Goal: Task Accomplishment & Management: Complete application form

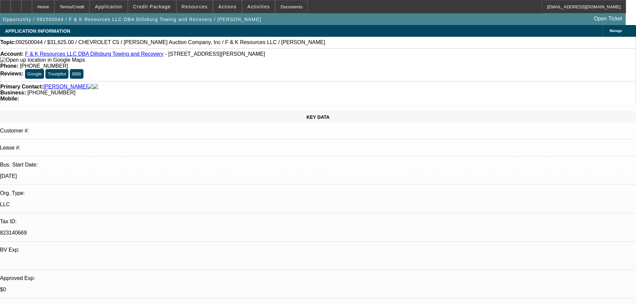
select select "0"
select select "6"
select select "0"
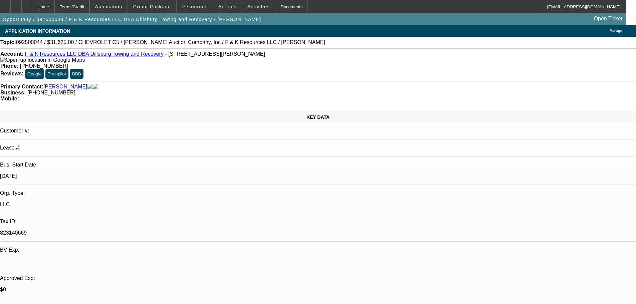
select select "0"
select select "6"
select select "0"
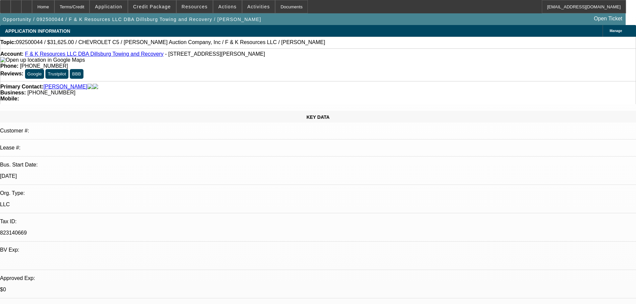
select select "0"
select select "6"
select select "0"
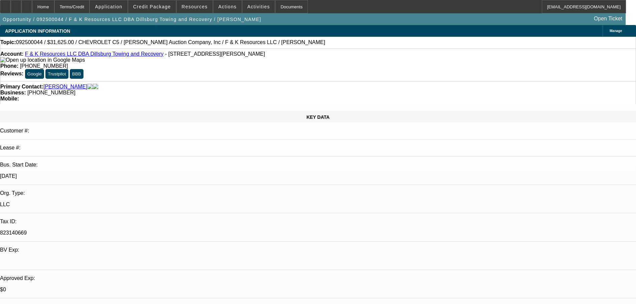
select select "6"
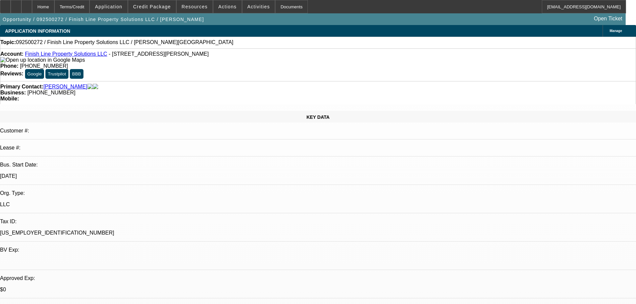
select select "0"
select select "2"
select select "0.1"
select select "4"
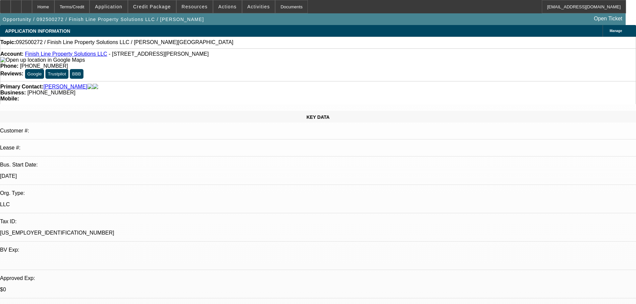
scroll to position [67, 0]
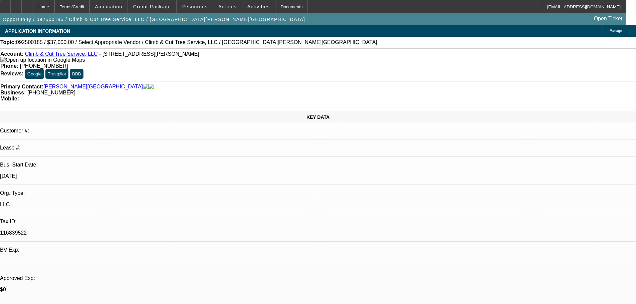
select select "0"
select select "2"
select select "0.1"
select select "4"
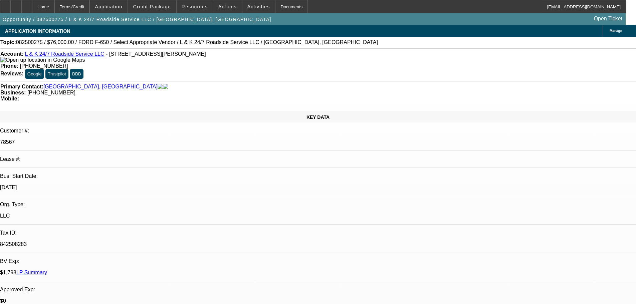
select select "0"
select select "2"
select select "0.1"
select select "4"
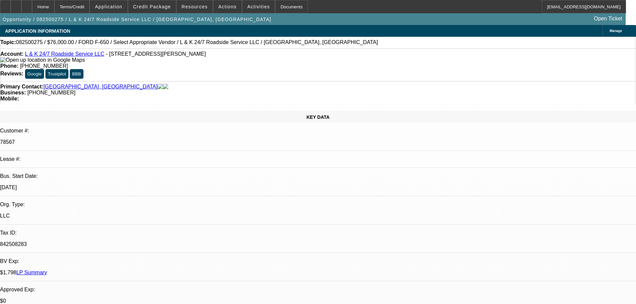
select select "0"
select select "2"
select select "0.1"
select select "4"
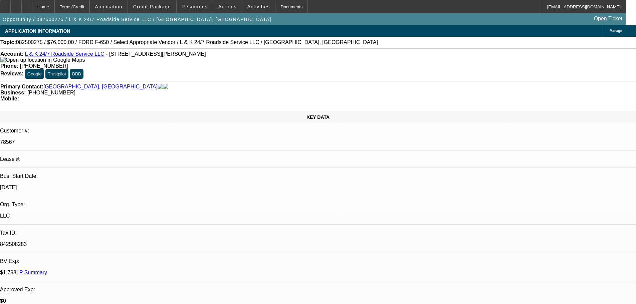
select select "0"
select select "2"
select select "0.1"
select select "4"
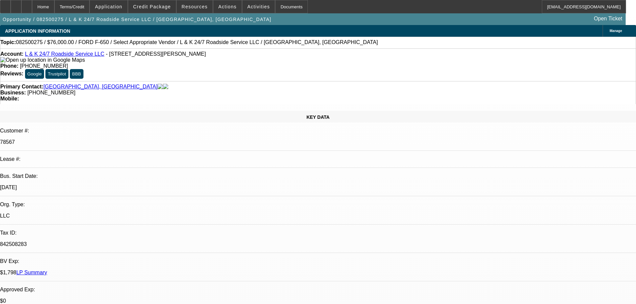
select select "0"
select select "2"
select select "0.1"
select select "4"
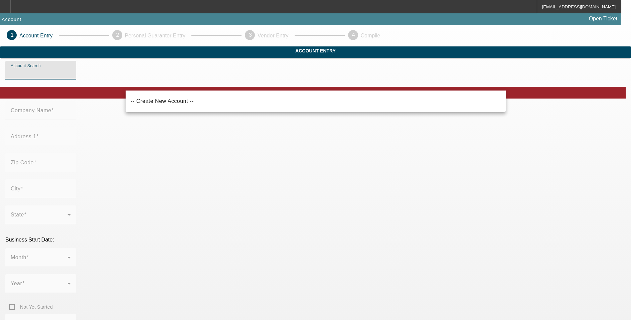
click at [71, 77] on input "Account Search" at bounding box center [41, 73] width 60 height 8
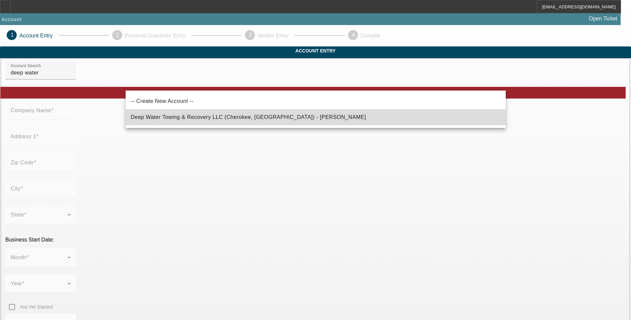
click at [189, 117] on span "Deep Water Towing & Recovery LLC (Cherokee, [GEOGRAPHIC_DATA]) - [PERSON_NAME]" at bounding box center [248, 117] width 235 height 6
type input "Deep Water Towing & Recovery LLC (Cherokee, [GEOGRAPHIC_DATA]) - [PERSON_NAME]"
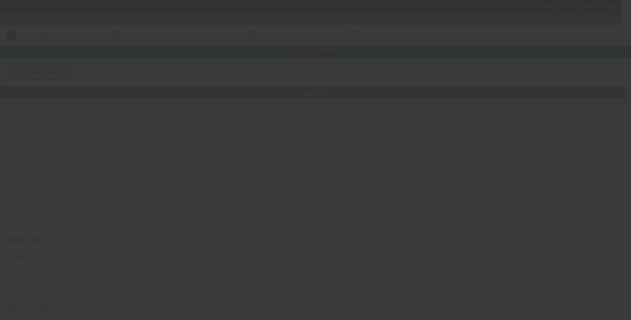
type input "Deep Water Towing & Recovery LLC"
type input "[STREET_ADDRESS][PERSON_NAME]"
type input "35616"
type input "Cherokee"
type input "[PHONE_NUMBER]"
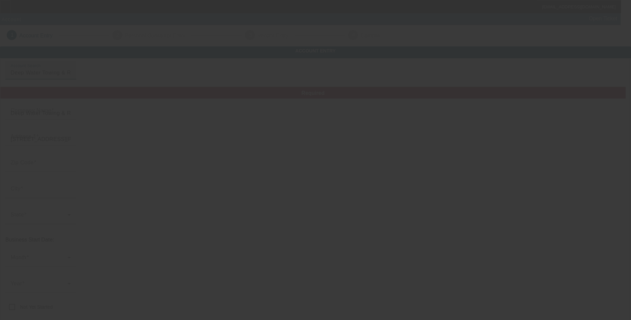
type input "[EMAIL_ADDRESS][DOMAIN_NAME]"
type input "[US_EMPLOYER_IDENTIFICATION_NUMBER]"
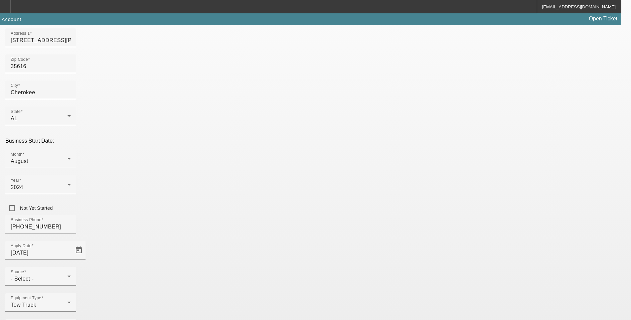
scroll to position [100, 0]
click at [67, 274] on div "- Select -" at bounding box center [39, 278] width 57 height 8
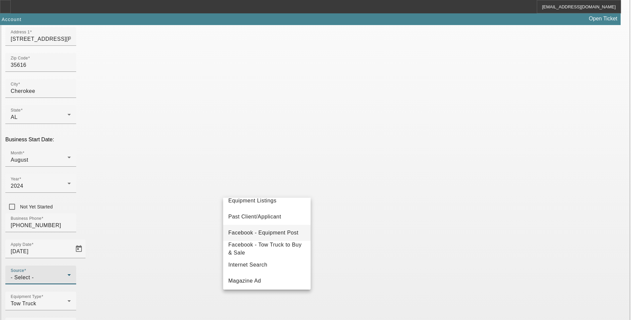
scroll to position [104, 0]
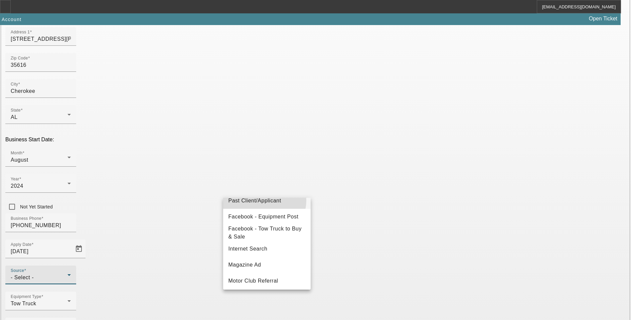
click at [263, 200] on span "Past Client/Applicant" at bounding box center [255, 201] width 53 height 8
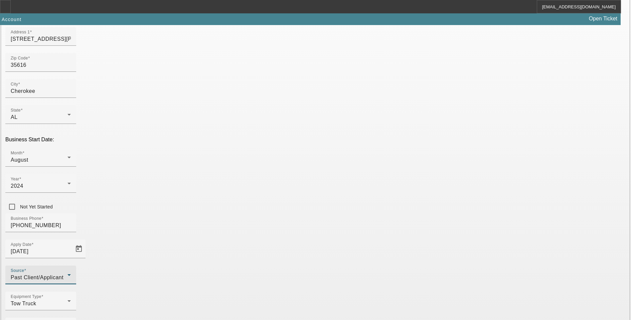
scroll to position [102, 0]
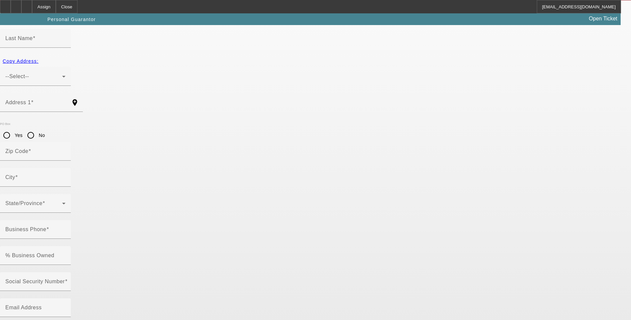
scroll to position [7, 0]
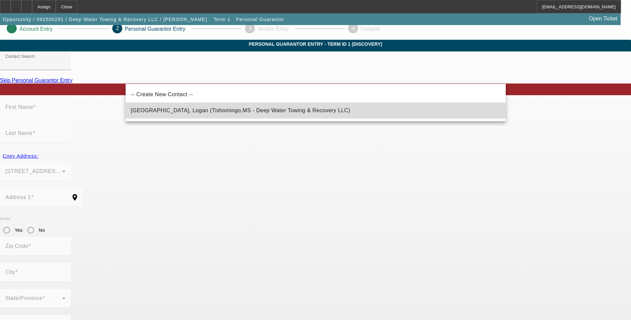
click at [176, 113] on span "Sheffield, Logan (Tishomingo,MS - Deep Water Towing & Recovery LLC)" at bounding box center [240, 111] width 219 height 8
type input "Sheffield, Logan (Tishomingo,MS - Deep Water Towing & Recovery LLC)"
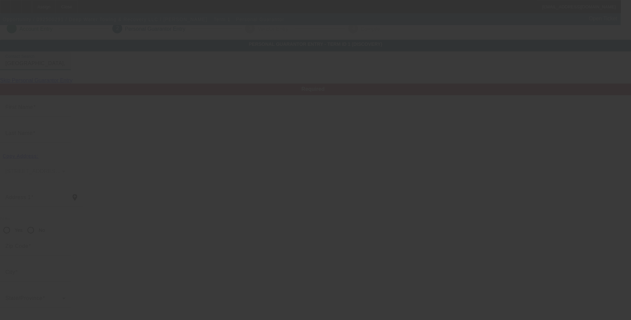
type input "Logan"
type input "Sheffield"
type input "1938 Highway 25"
radio input "true"
type input "38873"
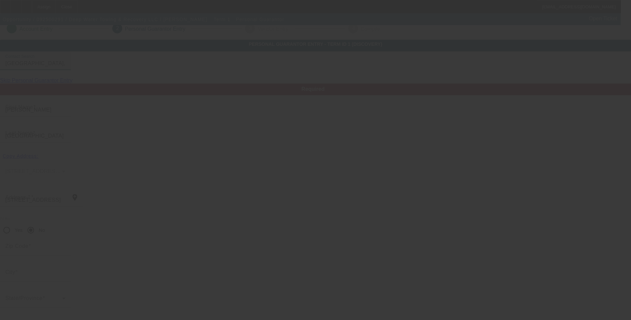
type input "Tishomingo"
type input "[PHONE_NUMBER]"
type input "100"
type input "427-81-7275"
type input "logansheffield78@gmail.com"
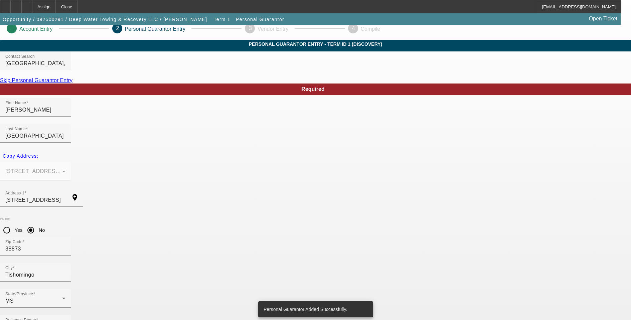
scroll to position [0, 0]
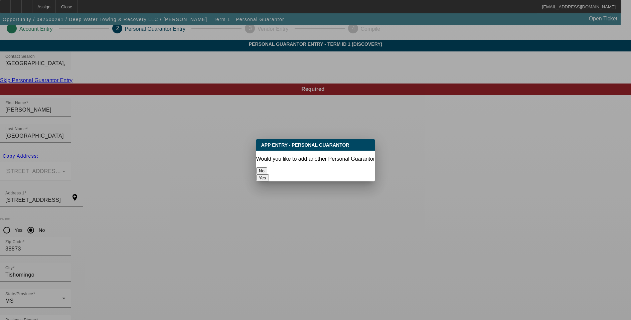
click at [269, 174] on button "Yes" at bounding box center [262, 177] width 13 height 7
radio input "false"
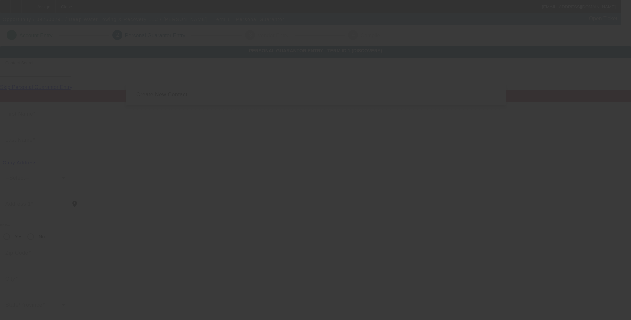
scroll to position [7, 0]
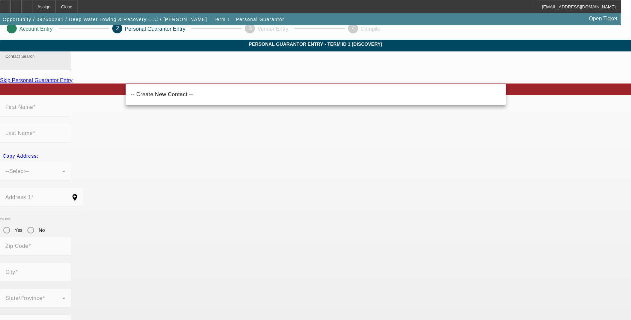
click at [65, 67] on input "Contact Search" at bounding box center [35, 63] width 60 height 8
type input "corne"
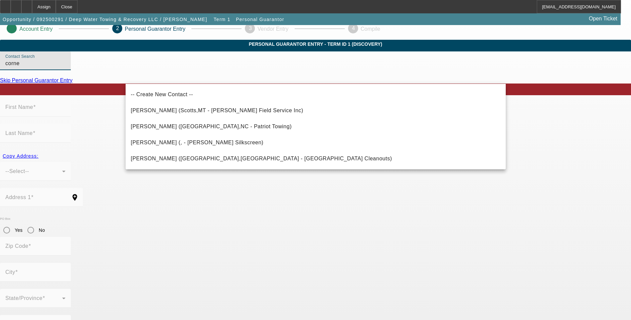
drag, startPoint x: 173, startPoint y: 78, endPoint x: 96, endPoint y: 66, distance: 78.0
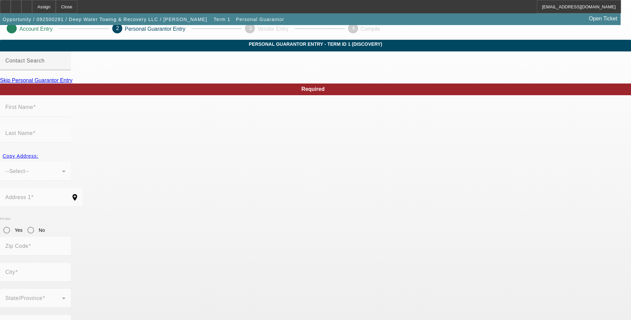
scroll to position [0, 0]
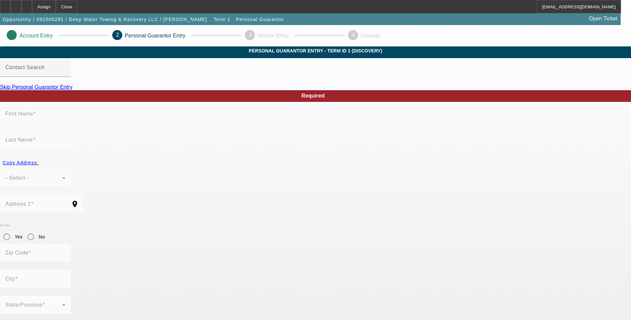
click at [72, 90] on link "Skip Personal Guarantor Entry" at bounding box center [36, 87] width 72 height 6
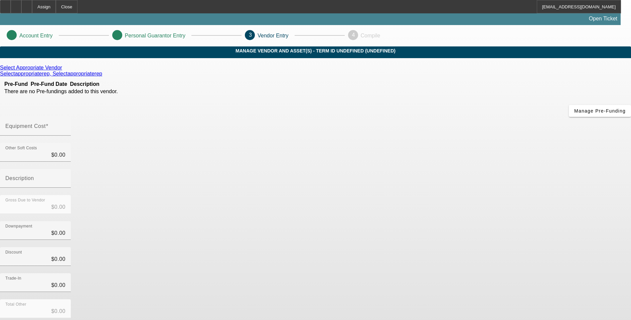
click at [65, 125] on input "Equipment Cost" at bounding box center [35, 129] width 60 height 8
type input "7"
type input "$7.00"
type input "70"
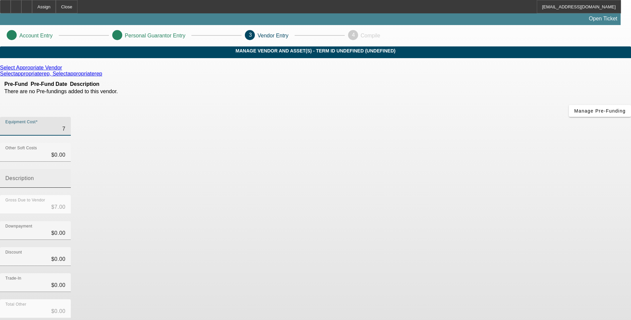
type input "$70.00"
type input "7"
type input "$7.00"
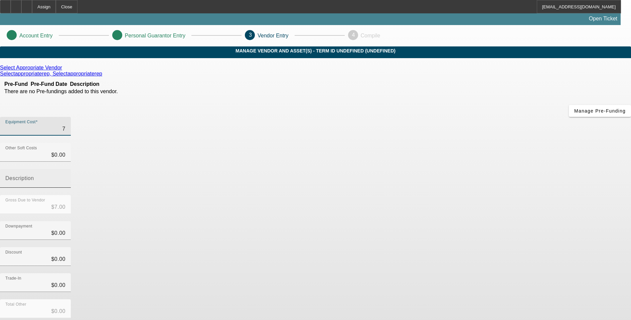
type input "75"
type input "$75.00"
type input "750"
type input "$750.00"
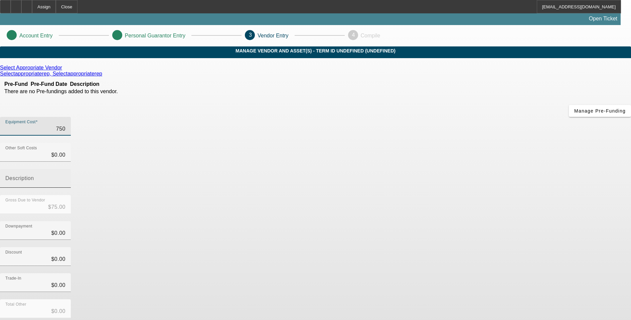
type input "$750.00"
type input "7500"
type input "$7,500.00"
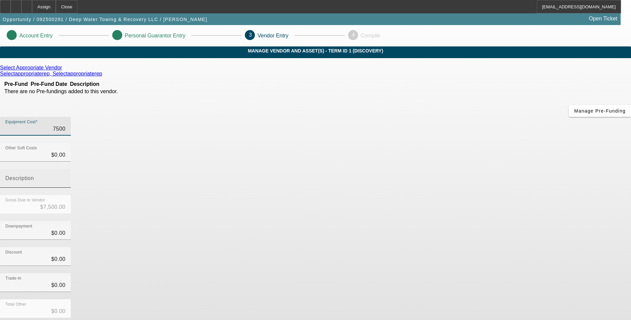
type input "75000"
type input "$75,000.00"
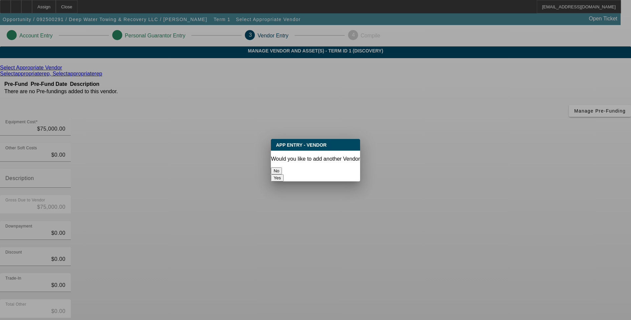
click at [282, 167] on button "No" at bounding box center [276, 170] width 11 height 7
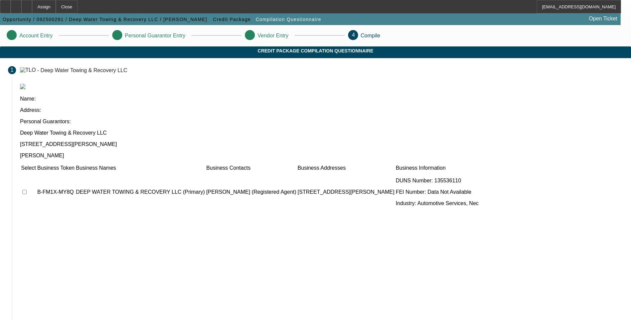
click at [27, 190] on input "checkbox" at bounding box center [24, 192] width 4 height 4
checkbox input "true"
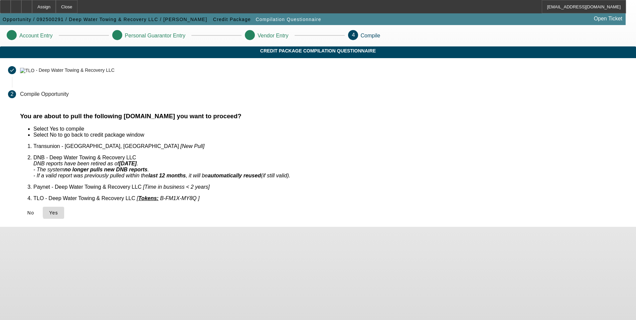
click at [58, 210] on span "Yes" at bounding box center [53, 212] width 9 height 5
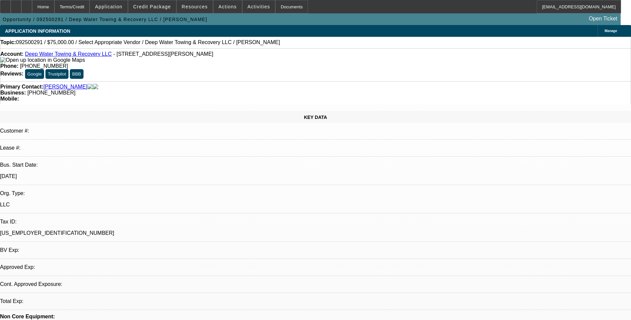
select select "0"
select select "2"
select select "0.1"
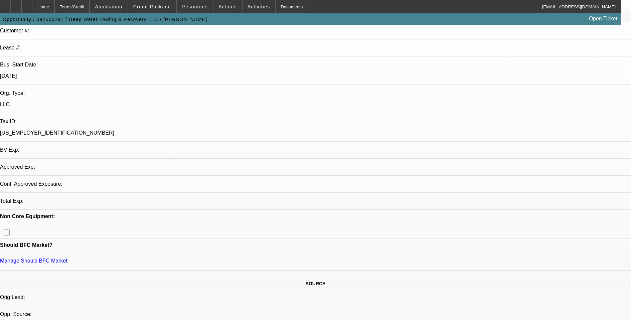
select select "1"
select select "2"
select select "4"
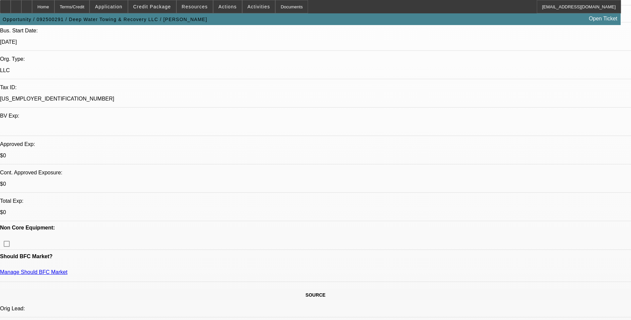
scroll to position [200, 0]
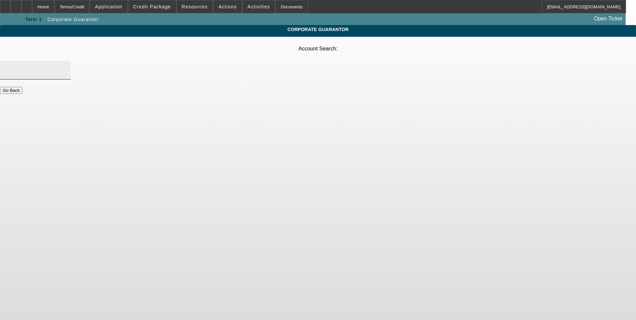
click at [65, 61] on div at bounding box center [35, 70] width 60 height 19
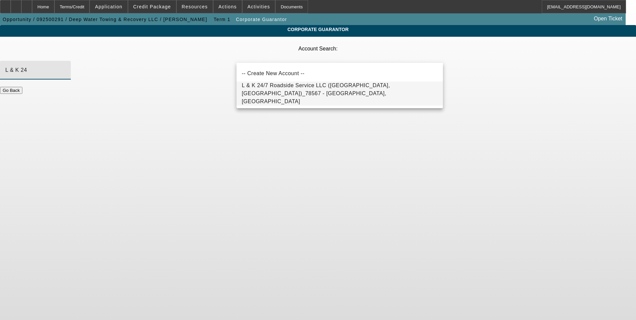
click at [277, 93] on span "L & K 24/7 Roadside Service LLC (Cherokee, AL)_78567 - Sheffield, Logan" at bounding box center [340, 94] width 196 height 24
type input "L & K 24/7 Roadside Service LLC (Cherokee, AL)_78567 - Sheffield, Logan"
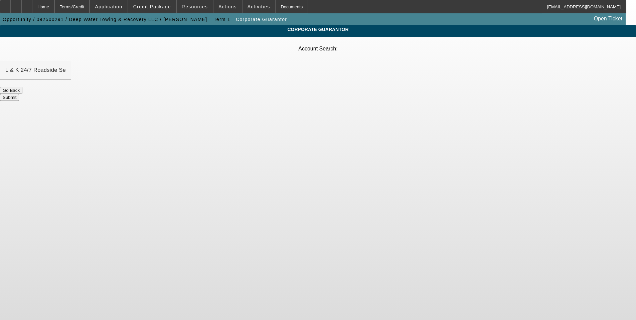
click at [19, 94] on button "Submit" at bounding box center [9, 97] width 19 height 7
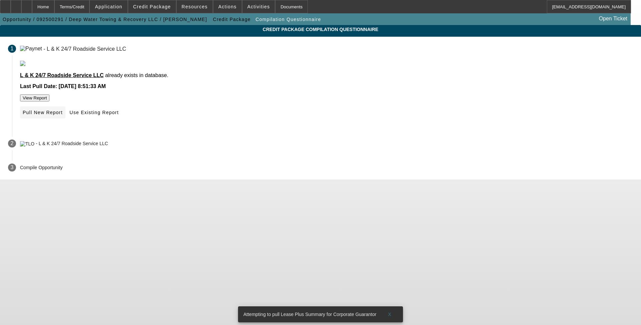
click at [63, 115] on span "Pull New Report" at bounding box center [43, 112] width 40 height 5
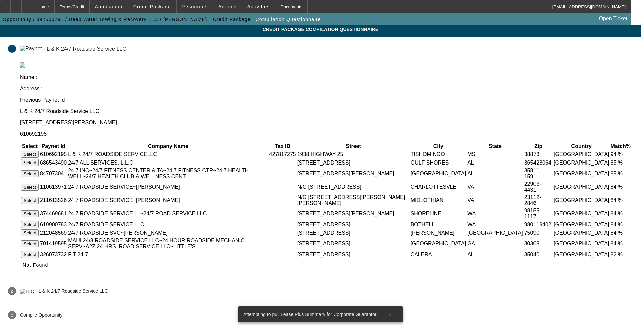
click at [39, 151] on button "Select" at bounding box center [30, 154] width 18 height 7
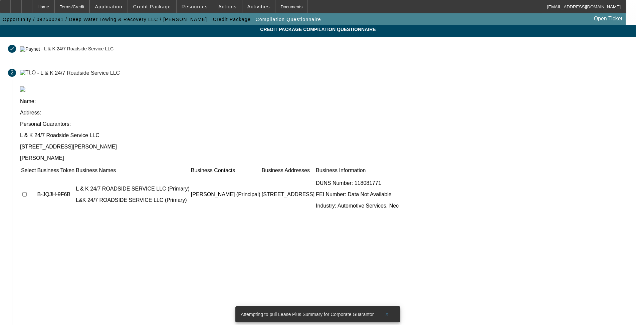
click at [27, 192] on input "checkbox" at bounding box center [24, 194] width 4 height 4
checkbox input "true"
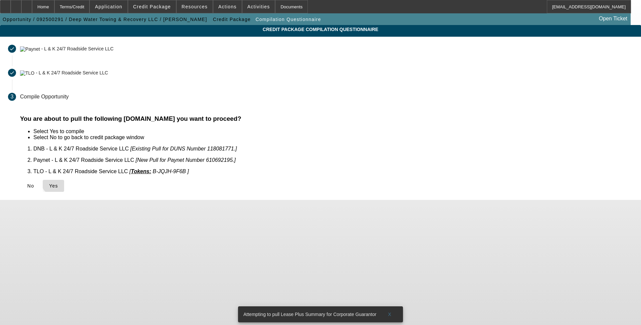
click at [58, 183] on span "Yes" at bounding box center [53, 185] width 9 height 5
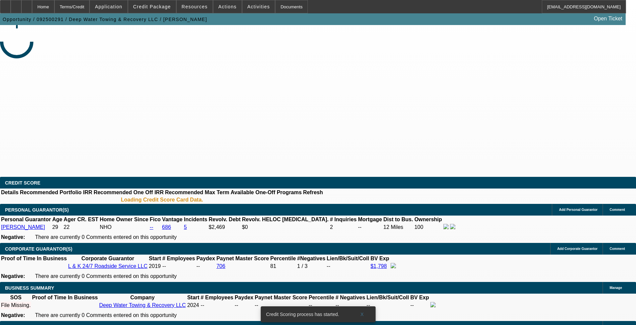
select select "0"
select select "2"
select select "0.1"
select select "4"
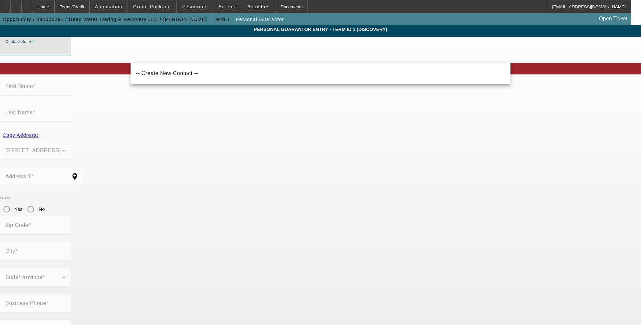
click at [65, 53] on input "Contact Search" at bounding box center [35, 49] width 60 height 8
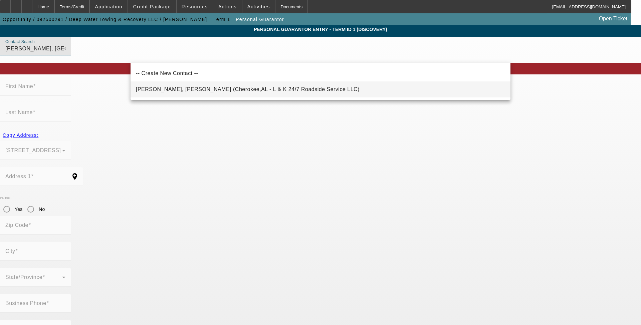
click at [219, 89] on span "Cornelius IV, William (Cherokee,AL - L & K 24/7 Roadside Service LLC)" at bounding box center [248, 90] width 224 height 6
type input "Cornelius IV, William (Cherokee,AL - L & K 24/7 Roadside Service LLC)"
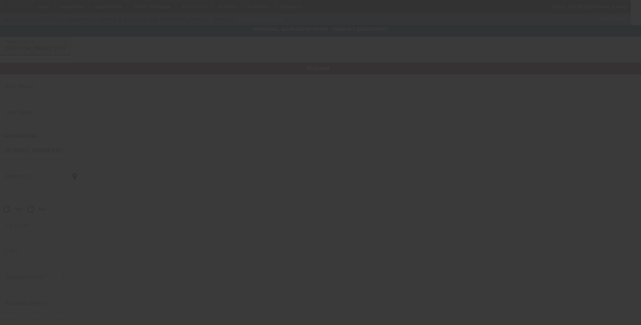
type input "[PERSON_NAME]"
type input "[STREET_ADDRESS][PERSON_NAME]"
radio input "true"
type input "35616"
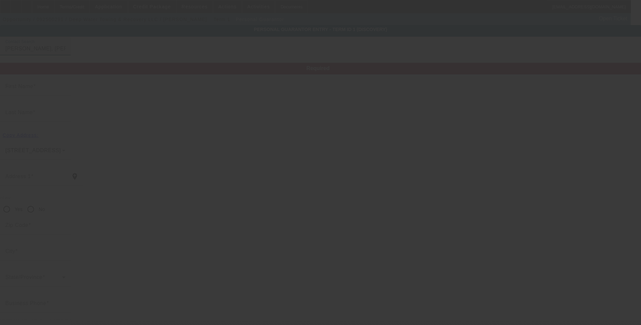
type input "Cherokee"
type input "[PHONE_NUMBER]"
type input "0"
type input "421-64-3892"
type input "[EMAIL_ADDRESS][DOMAIN_NAME]"
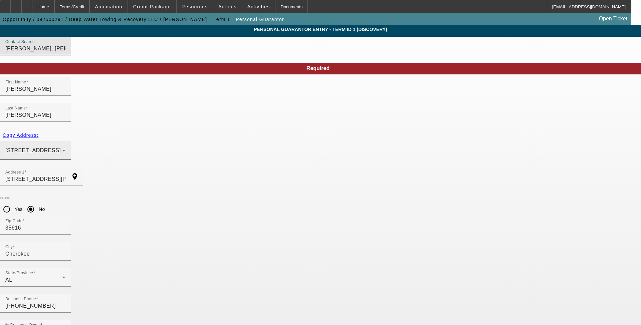
click at [62, 147] on div "[STREET_ADDRESS]" at bounding box center [33, 151] width 57 height 8
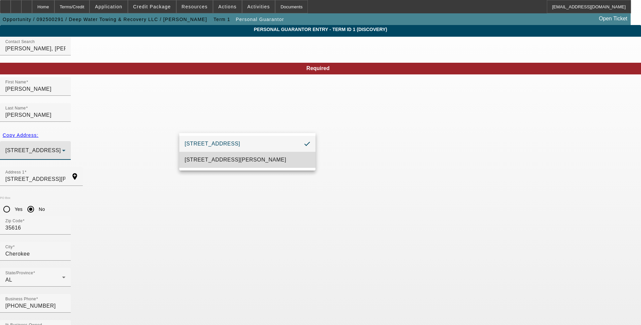
click at [258, 160] on span "[STREET_ADDRESS][PERSON_NAME]" at bounding box center [236, 160] width 102 height 8
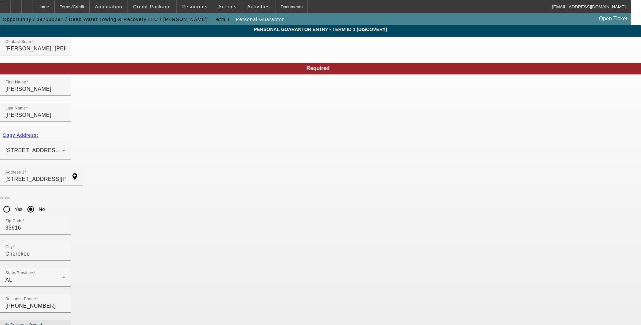
type input "50"
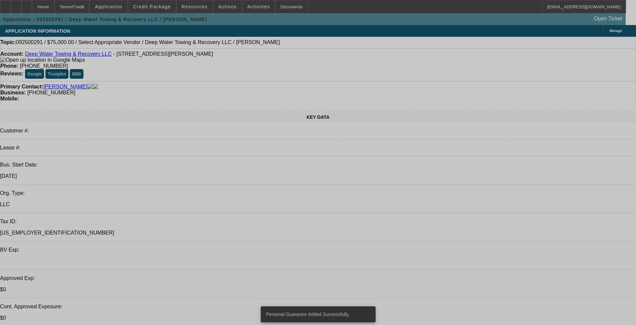
select select "0"
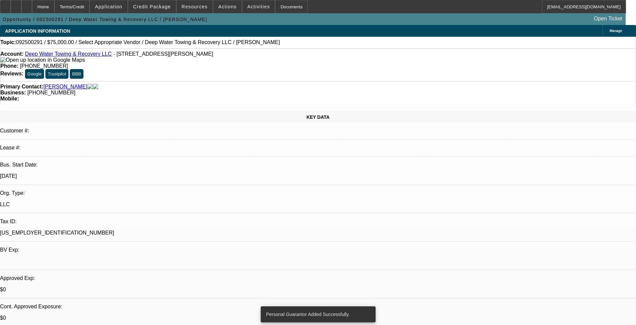
select select "2"
select select "0.1"
select select "4"
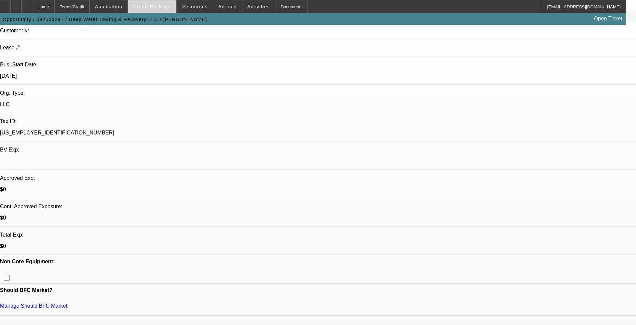
click at [161, 5] on span "Credit Package" at bounding box center [152, 6] width 38 height 5
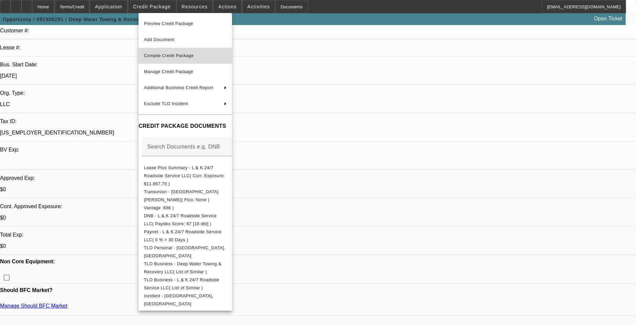
click at [186, 55] on span "Compile Credit Package" at bounding box center [169, 55] width 50 height 5
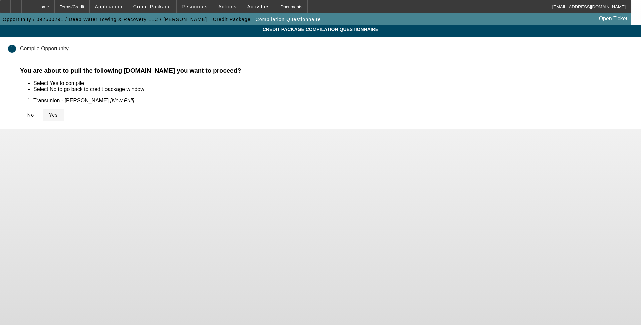
click at [58, 116] on span "Yes" at bounding box center [53, 115] width 9 height 5
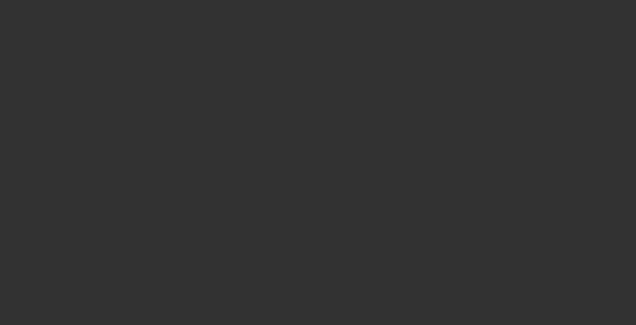
select select "0"
select select "2"
select select "0.1"
select select "4"
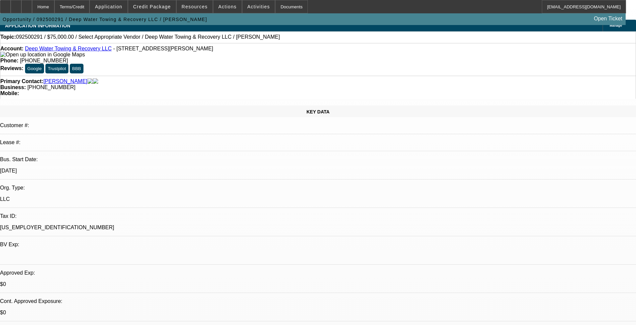
scroll to position [67, 0]
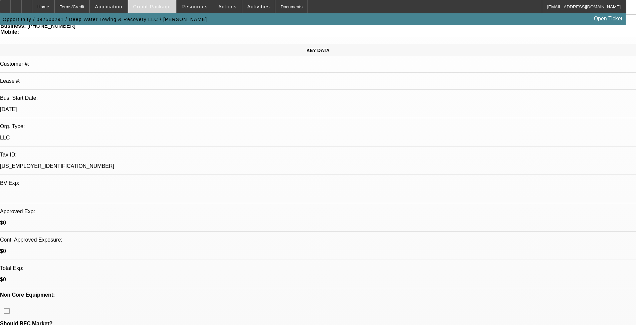
click at [158, 8] on span "Credit Package" at bounding box center [152, 6] width 38 height 5
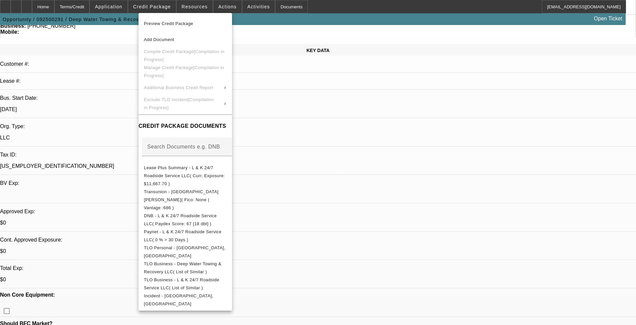
click at [369, 122] on div at bounding box center [318, 162] width 636 height 325
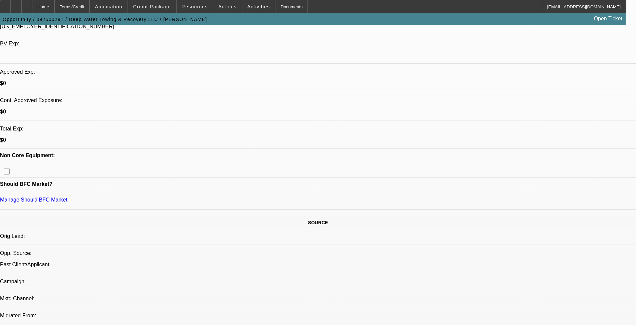
scroll to position [100, 0]
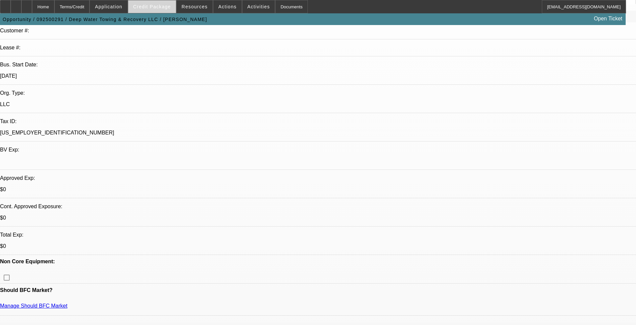
click at [162, 2] on span at bounding box center [152, 7] width 48 height 16
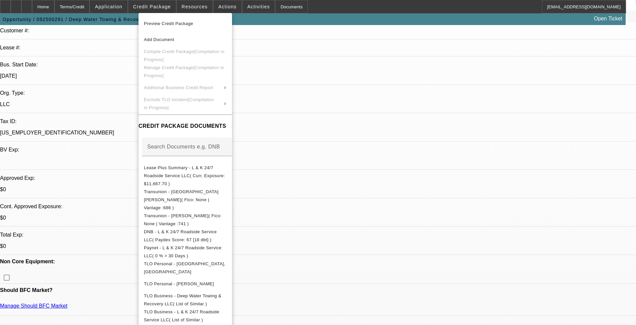
click at [40, 9] on div at bounding box center [318, 162] width 636 height 325
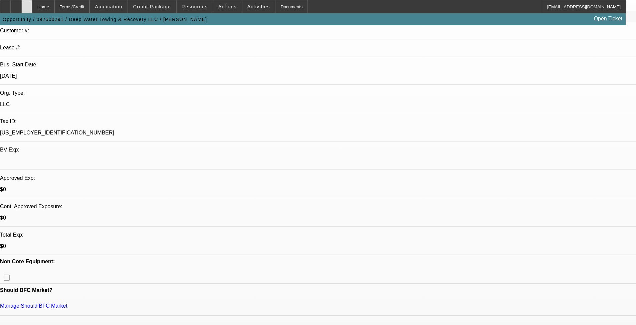
click at [27, 4] on icon at bounding box center [27, 4] width 0 height 0
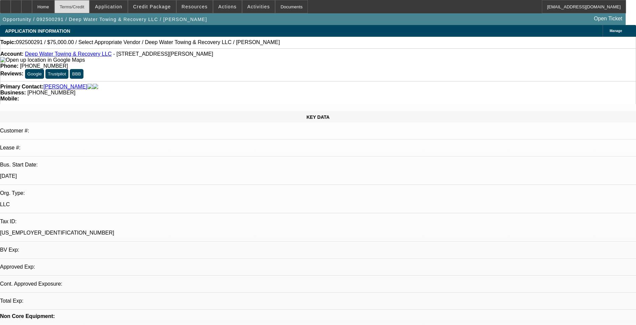
select select "0"
select select "2"
select select "0.1"
select select "1"
select select "2"
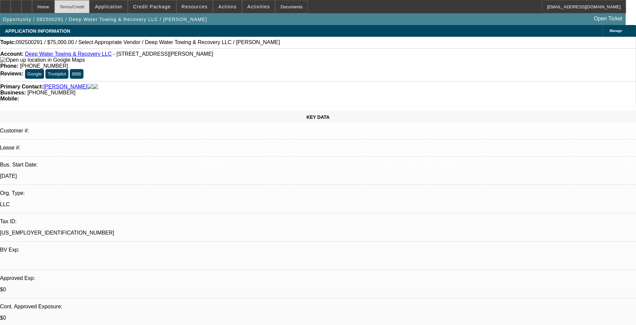
select select "4"
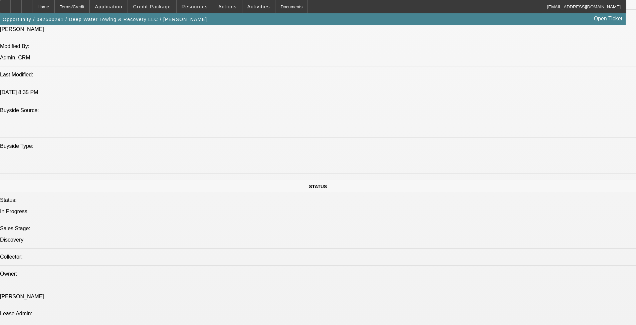
scroll to position [601, 0]
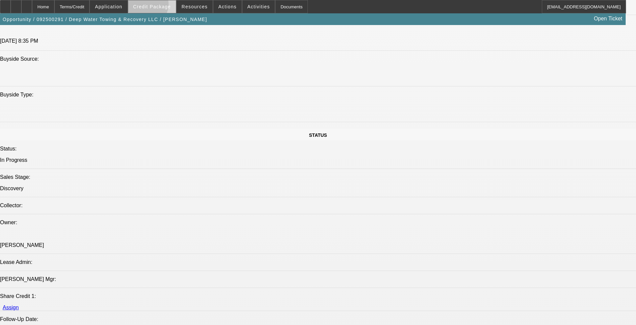
click at [158, 6] on span "Credit Package" at bounding box center [152, 6] width 38 height 5
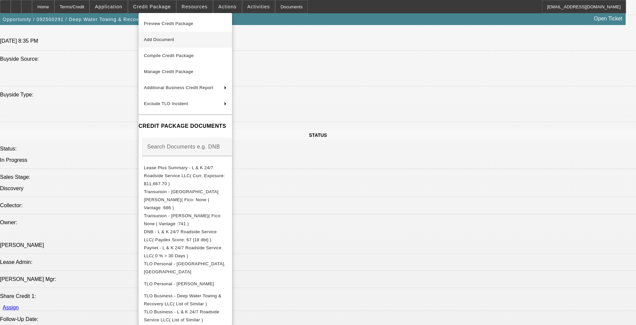
click at [182, 35] on button "Add Document" at bounding box center [186, 40] width 94 height 16
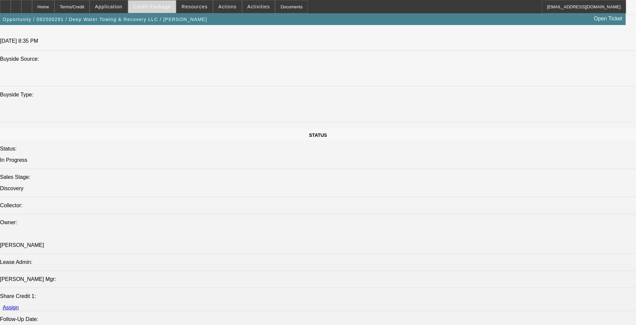
click at [165, 8] on span "Credit Package" at bounding box center [152, 6] width 38 height 5
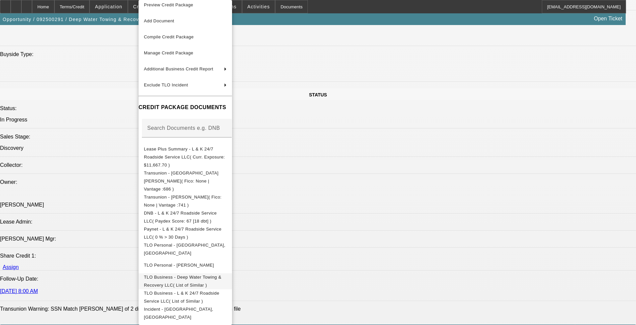
scroll to position [735, 0]
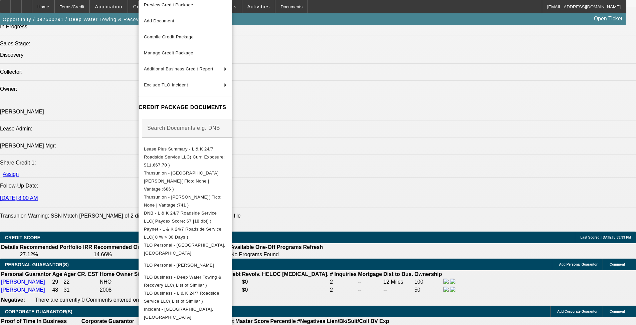
click at [103, 221] on div at bounding box center [318, 162] width 636 height 325
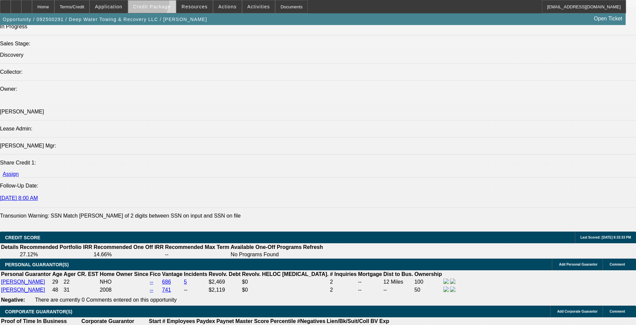
click at [155, 3] on span at bounding box center [152, 7] width 48 height 16
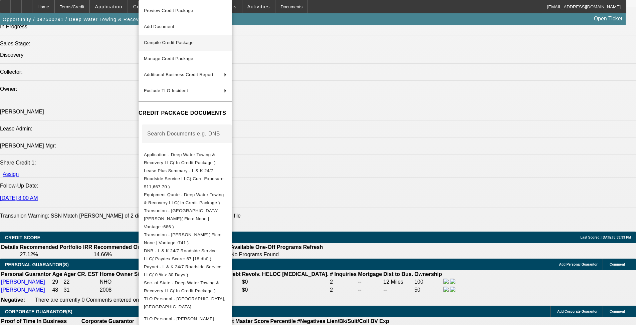
click at [189, 45] on span "Compile Credit Package" at bounding box center [185, 43] width 83 height 8
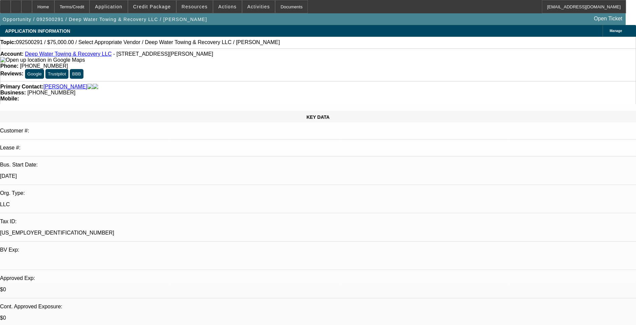
select select "0"
select select "2"
select select "0.1"
select select "4"
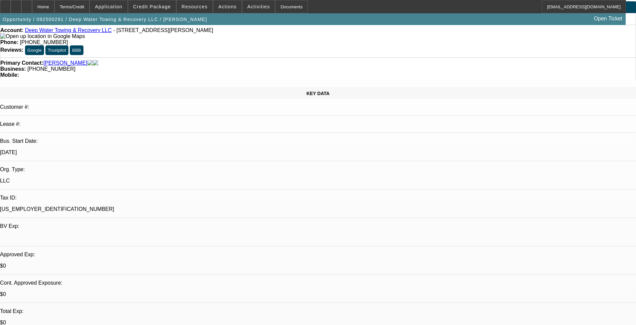
scroll to position [67, 0]
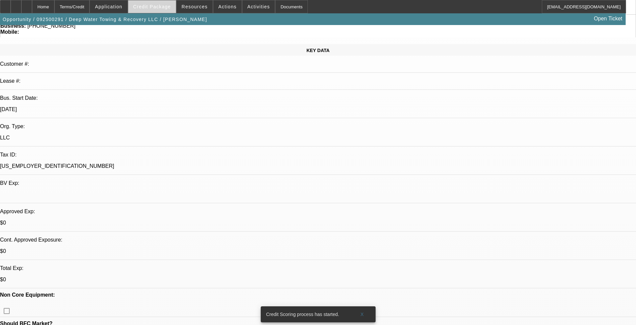
click at [163, 5] on span "Credit Package" at bounding box center [152, 6] width 38 height 5
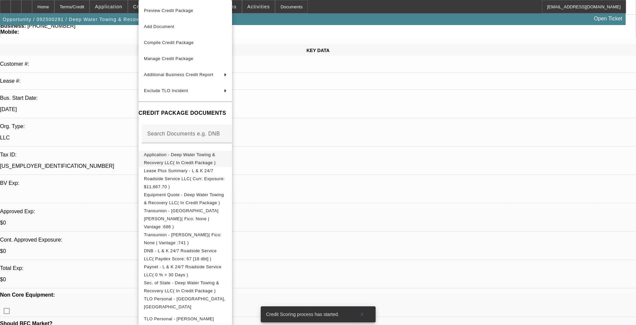
click at [209, 158] on span "Application - Deep Water Towing & Recovery LLC( In Credit Package )" at bounding box center [180, 158] width 72 height 13
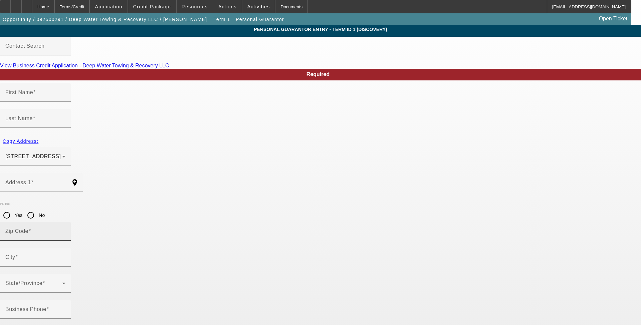
type input "[PERSON_NAME]"
type input "[STREET_ADDRESS][PERSON_NAME]"
radio input "true"
type input "35616"
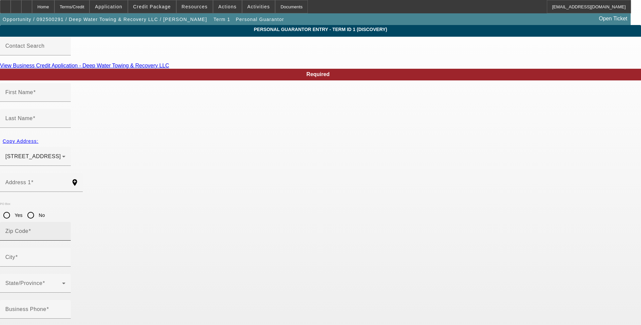
type input "Cherokee"
type input "[PHONE_NUMBER]"
type input "50"
type input "421-64-3892"
type input "[EMAIL_ADDRESS][DOMAIN_NAME]"
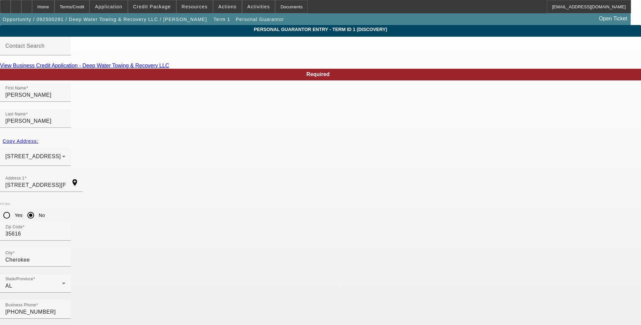
type input "420-04-3892"
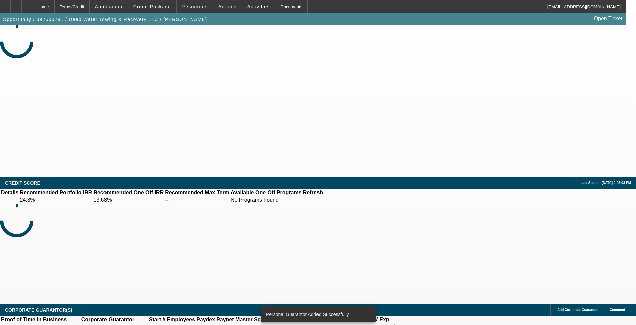
select select "0"
select select "2"
select select "0.1"
select select "4"
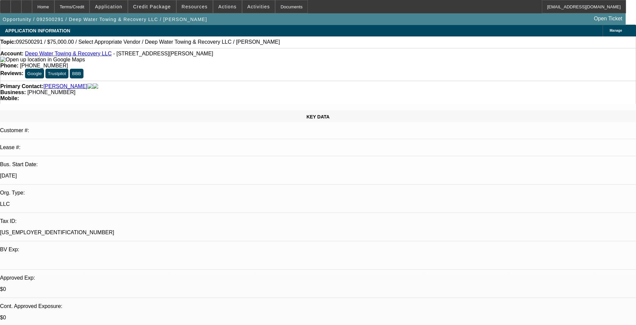
scroll to position [67, 0]
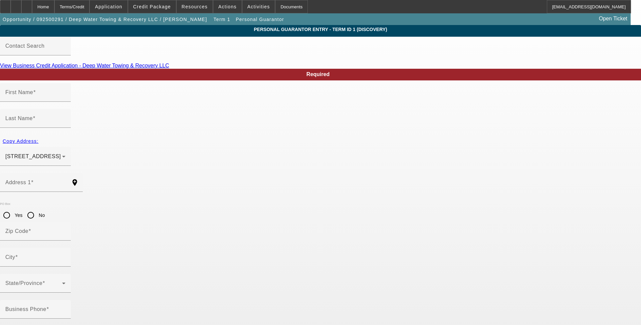
type input "[PERSON_NAME]"
type input "[GEOGRAPHIC_DATA]"
type input "[STREET_ADDRESS]"
radio input "true"
type input "38873"
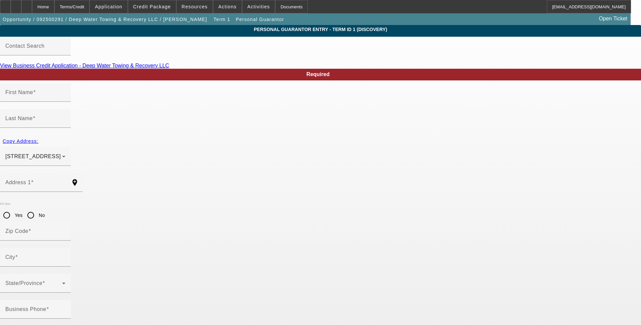
type input "Tishomingo"
type input "[PHONE_NUMBER]"
type input "100"
type input "427-81-7275"
type input "[EMAIL_ADDRESS][DOMAIN_NAME]"
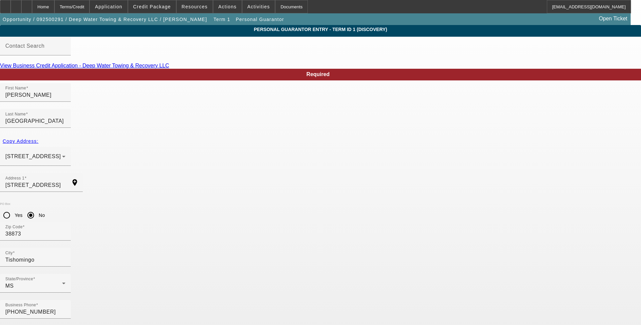
drag, startPoint x: 251, startPoint y: 233, endPoint x: 235, endPoint y: 234, distance: 16.8
drag, startPoint x: 248, startPoint y: 237, endPoint x: 214, endPoint y: 237, distance: 33.4
click at [215, 300] on div "Business Phone [PHONE_NUMBER] % Business Owned 100" at bounding box center [320, 326] width 641 height 52
type input "50"
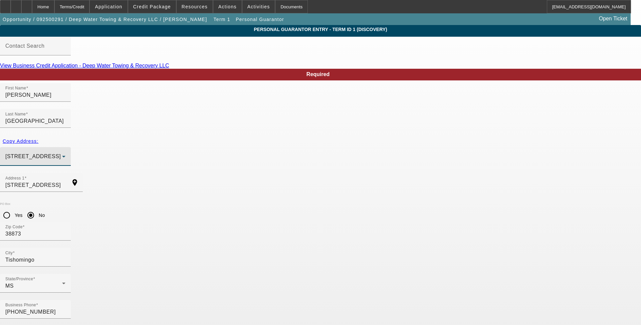
click at [61, 154] on span "1938 Highway 25 Tishomingo, MS 38873" at bounding box center [32, 157] width 55 height 6
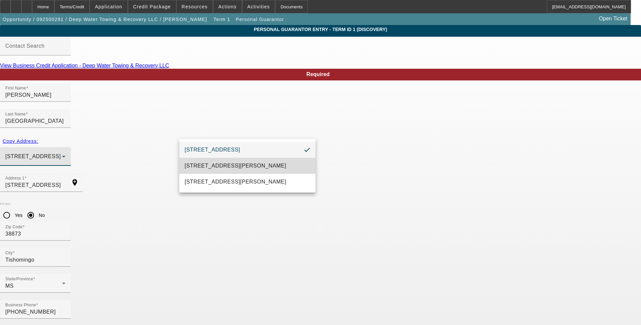
click at [235, 165] on span "2285 Margerum Road Cherokee, AL 35616" at bounding box center [236, 166] width 102 height 8
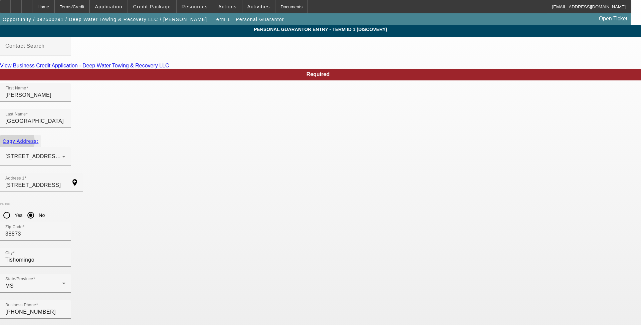
click at [38, 139] on span "Copy Address:" at bounding box center [21, 141] width 36 height 5
type input "2285 Margerum Road"
radio input "false"
type input "35616"
type input "Cherokee"
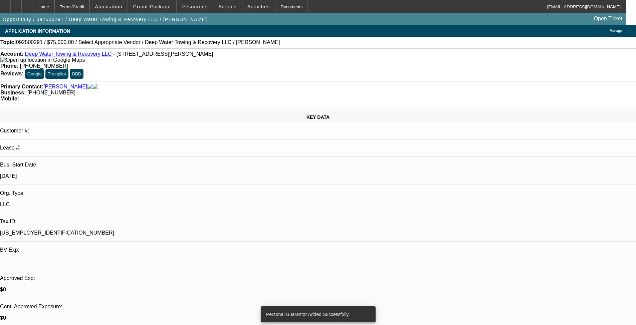
select select "0"
select select "2"
select select "0.1"
select select "4"
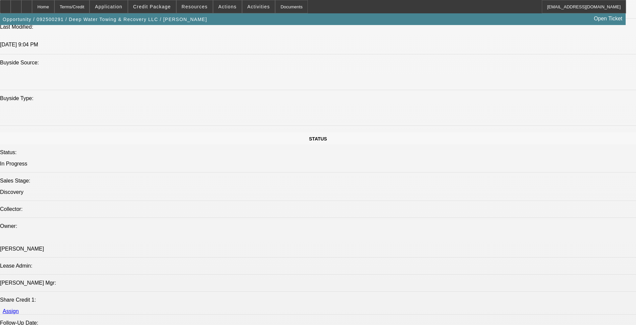
scroll to position [535, 0]
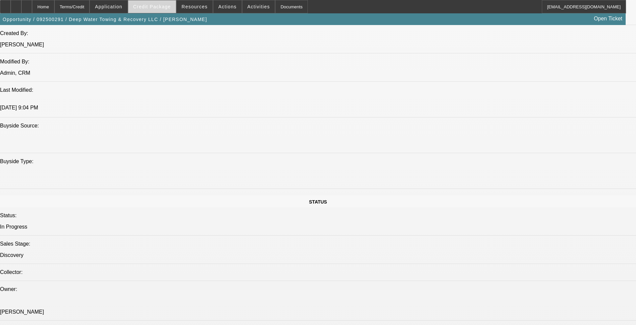
click at [152, 9] on span "Credit Package" at bounding box center [152, 6] width 38 height 5
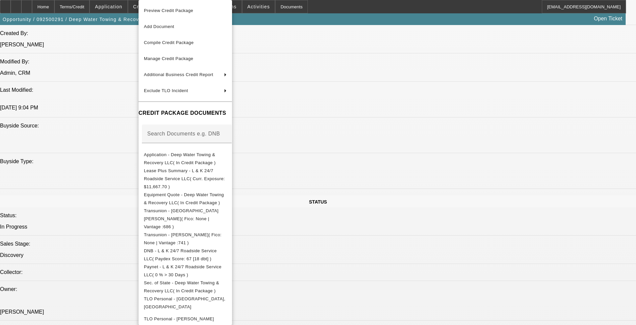
click at [529, 258] on div at bounding box center [318, 162] width 636 height 325
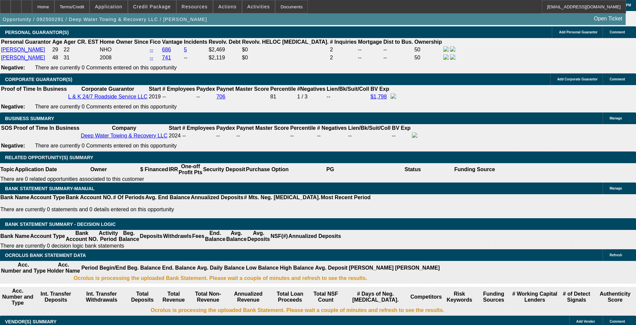
scroll to position [902, 0]
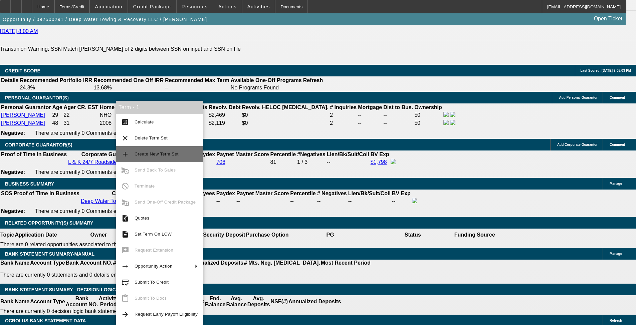
click at [176, 154] on span "Create New Term Set" at bounding box center [157, 154] width 44 height 5
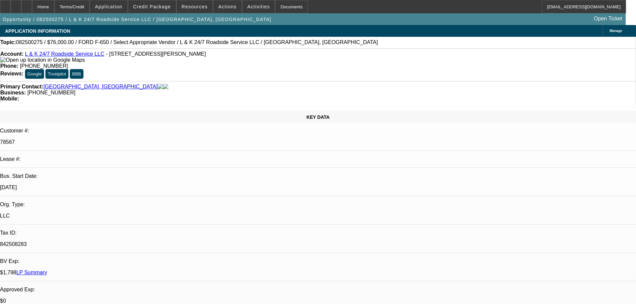
select select "0"
select select "2"
select select "0.1"
select select "4"
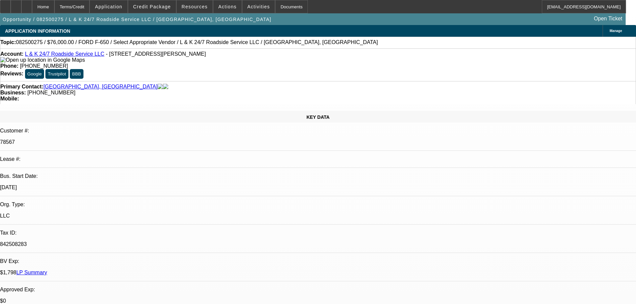
select select "0"
select select "2"
select select "0.1"
select select "4"
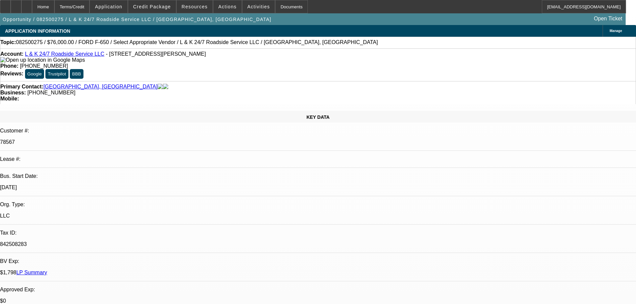
select select "0"
select select "2"
select select "0.1"
select select "4"
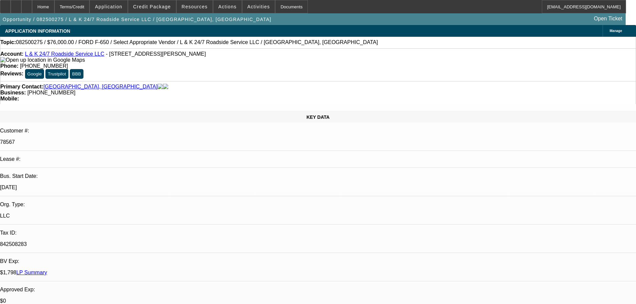
select select "0"
select select "2"
select select "0.1"
select select "4"
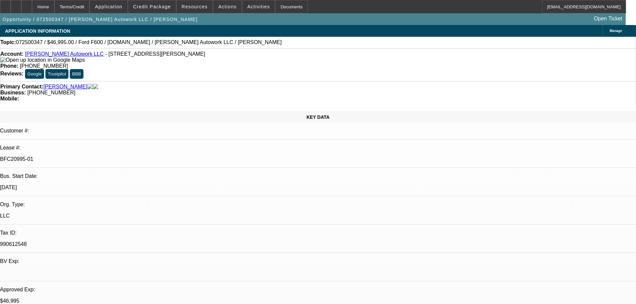
select select "0"
select select "2"
select select "0"
select select "6"
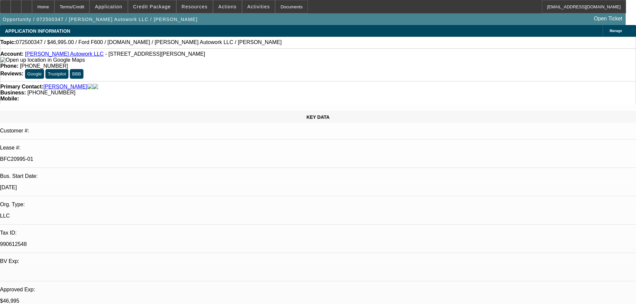
select select "0"
select select "2"
select select "0.1"
select select "4"
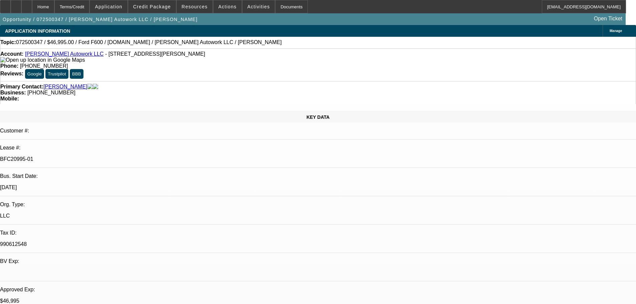
select select "0"
select select "2"
select select "0"
select select "6"
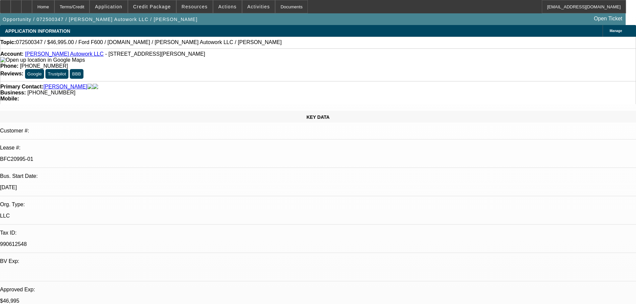
select select "0"
select select "2"
select select "0.1"
select select "4"
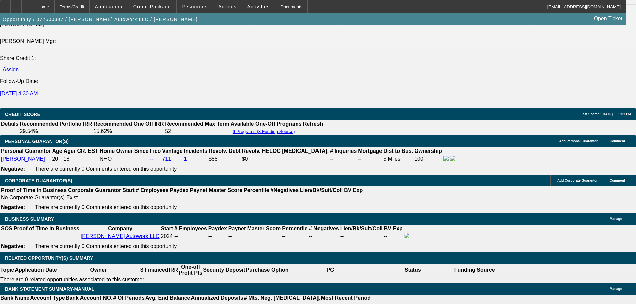
scroll to position [902, 0]
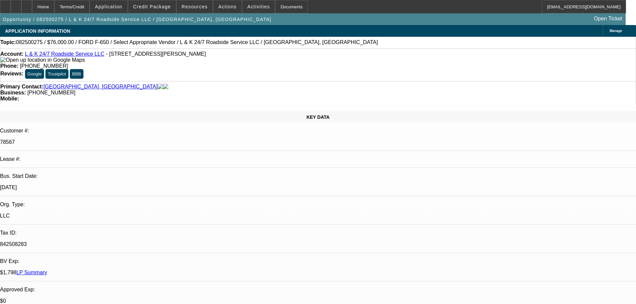
select select "0"
select select "2"
select select "0.1"
select select "4"
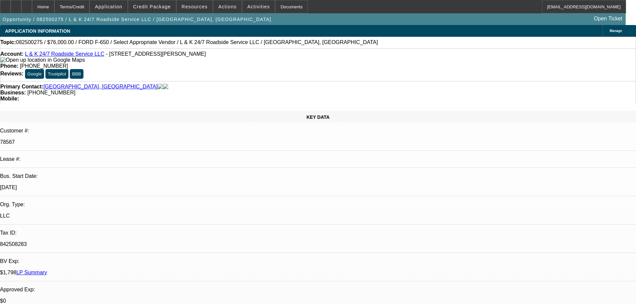
select select "0"
select select "2"
select select "0.1"
select select "4"
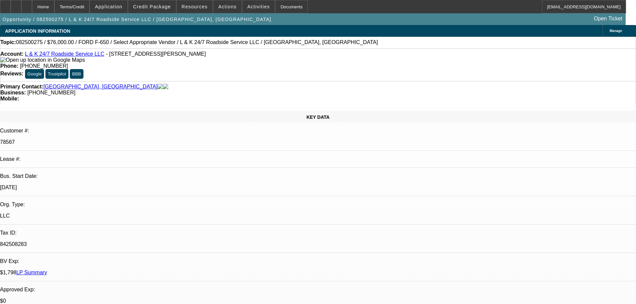
select select "0"
select select "2"
select select "0.1"
select select "4"
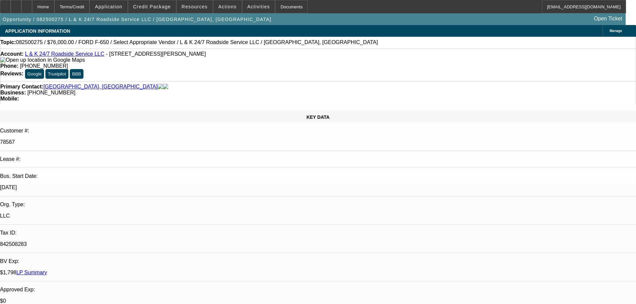
select select "0"
select select "2"
select select "0.1"
select select "4"
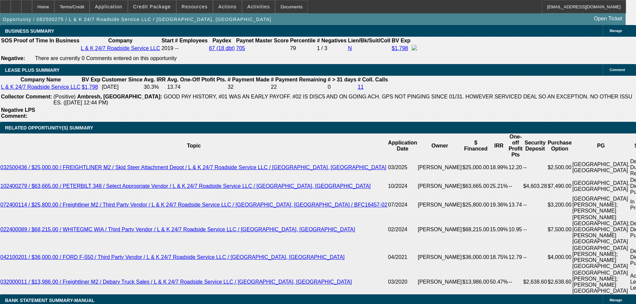
scroll to position [1102, 0]
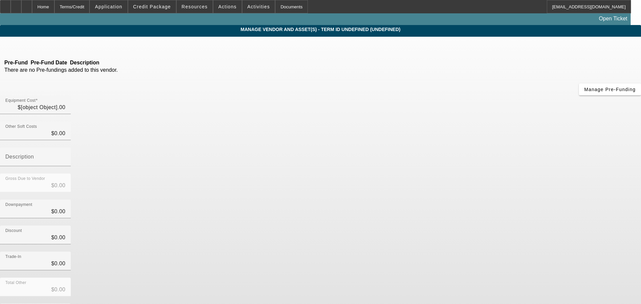
type input "$70,000.00"
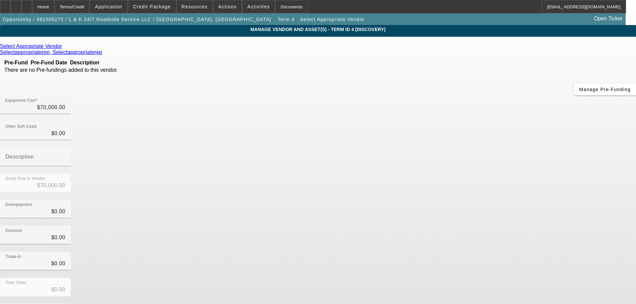
scroll to position [9, 0]
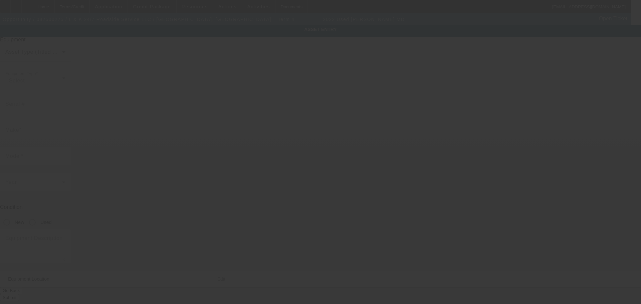
type input "1M2MDBAA7NS004742"
type input "[PERSON_NAME]"
type input "MD"
radio input "true"
type input "2147 Margerum Rd"
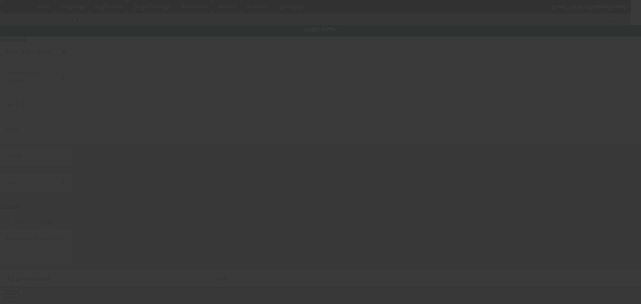
type input "Cherokee"
type input "35616"
type input "Tishomingo"
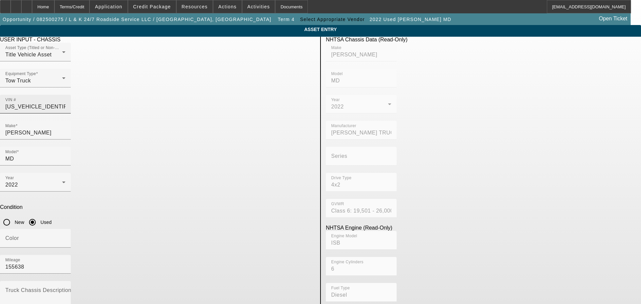
click at [65, 103] on input "1M2MDBAA7NS004742" at bounding box center [35, 107] width 60 height 8
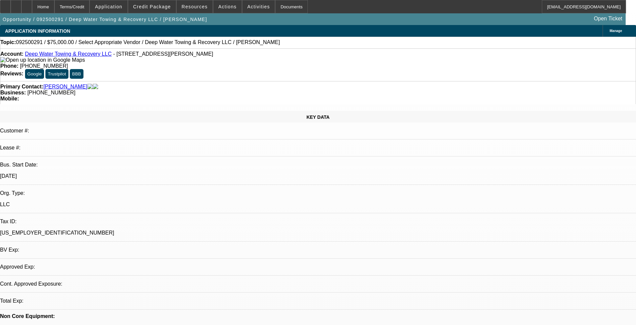
select select "0"
select select "2"
select select "0.1"
select select "0"
select select "2"
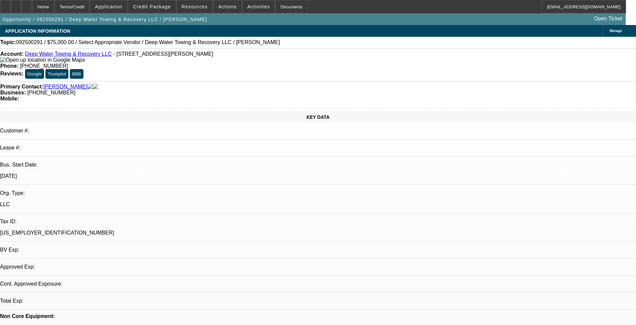
select select "0.1"
select select "1"
select select "2"
select select "4"
select select "1"
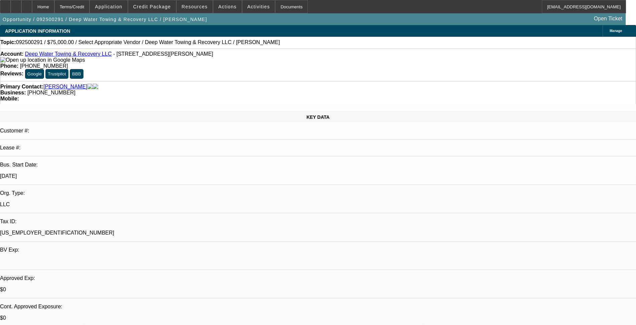
select select "2"
select select "4"
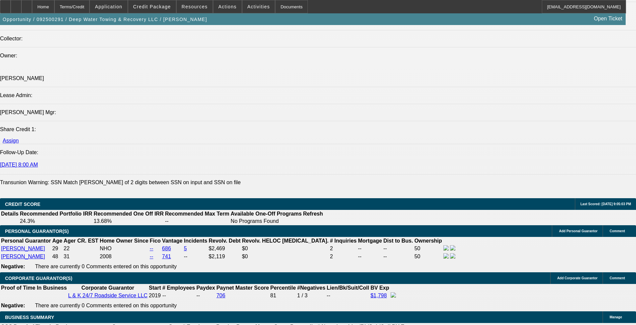
scroll to position [902, 0]
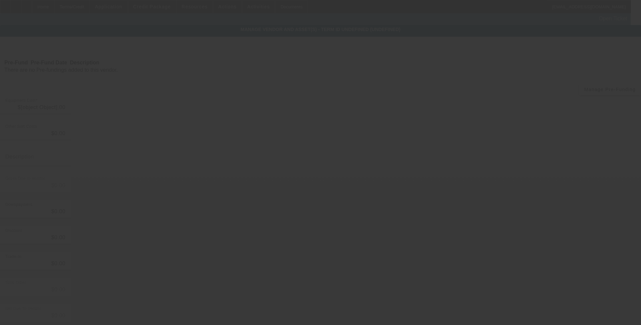
type input "$75,000.00"
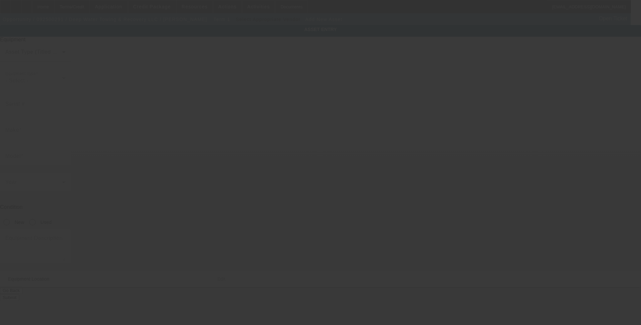
type input "2285 Margerum Rd"
type input "Cherokee"
type input "35616"
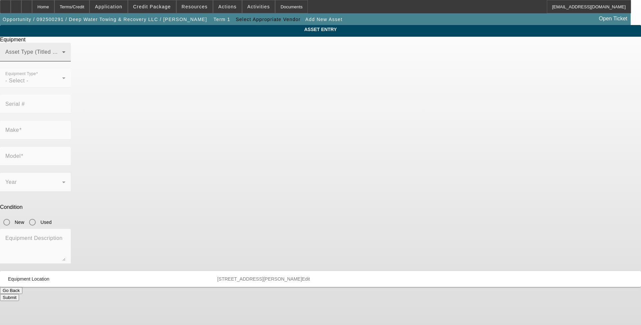
click at [87, 55] on mat-label "Asset Type (Titled or Non-Titled)" at bounding box center [46, 52] width 82 height 6
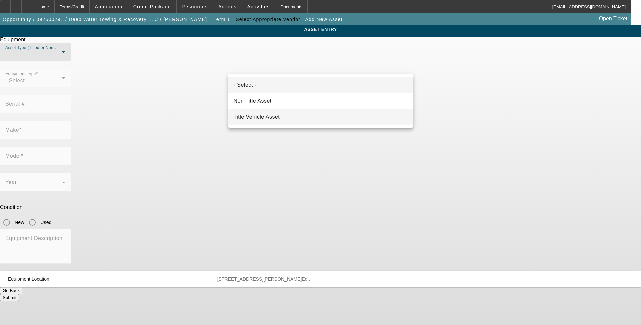
click at [257, 117] on span "Title Vehicle Asset" at bounding box center [257, 117] width 46 height 8
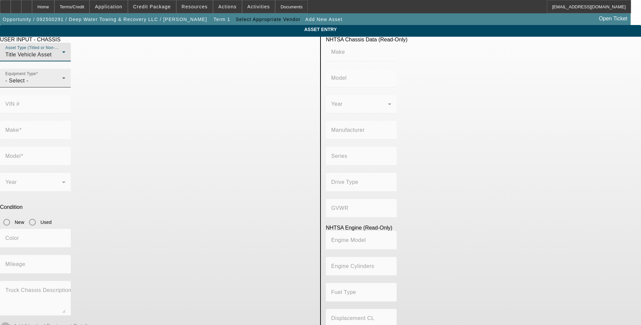
click at [62, 85] on div "- Select -" at bounding box center [33, 81] width 57 height 8
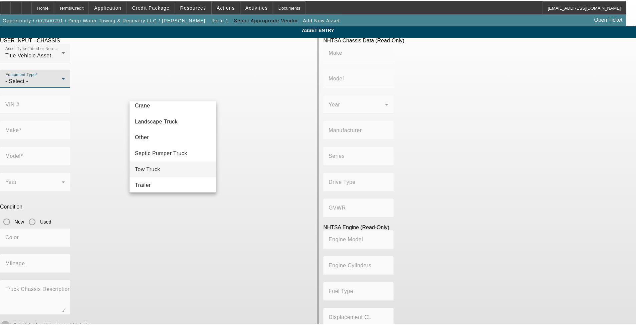
scroll to position [74, 0]
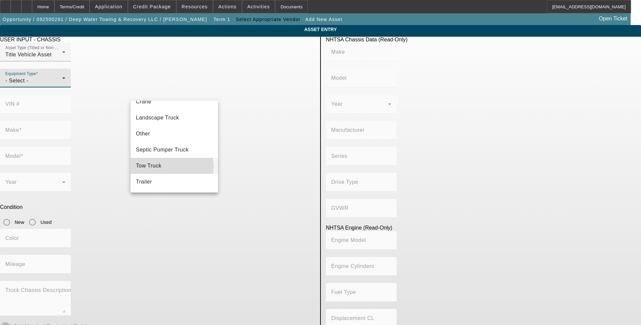
click at [170, 167] on mat-option "Tow Truck" at bounding box center [175, 166] width 88 height 16
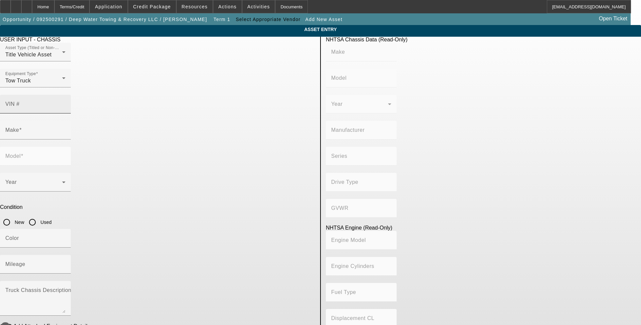
click at [20, 101] on mat-label "VIN #" at bounding box center [12, 104] width 14 height 6
click at [65, 103] on input "VIN #" at bounding box center [35, 107] width 60 height 8
paste input "1M2MDBAA7NS004742"
type input "1M2MDBAA7NS004742"
type input "MACK"
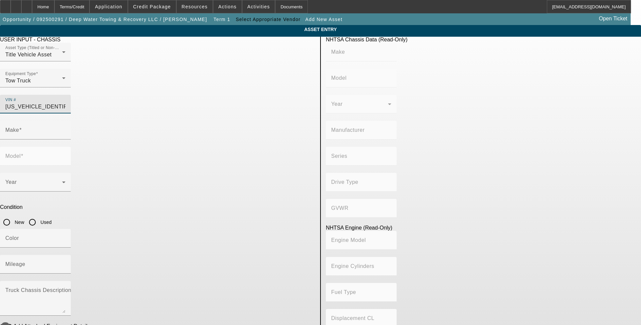
type input "MD"
type input "MACK TRUCKS INC."
type input "4x2"
type input "Class 6: 19,501 - 26,000 lb (8,845 - 11,794 kg)"
type input "ISB"
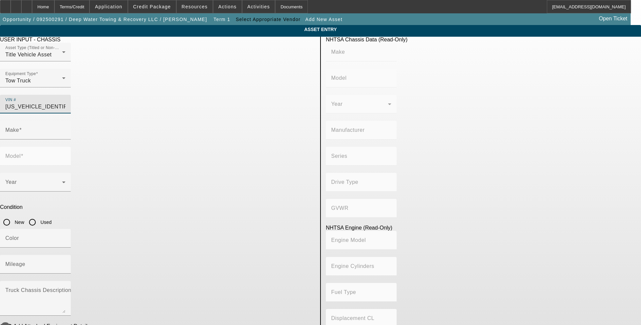
type input "6"
type input "Diesel"
type input "408.85908543470"
type input "6.7"
type input "1M2MDBAA7NS004742"
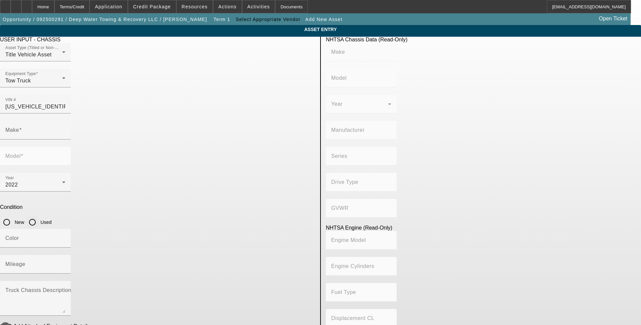
click at [39, 216] on input "Used" at bounding box center [32, 222] width 13 height 13
radio input "true"
type input "MACK"
type input "MD"
click at [65, 263] on input "Mileage" at bounding box center [35, 267] width 60 height 8
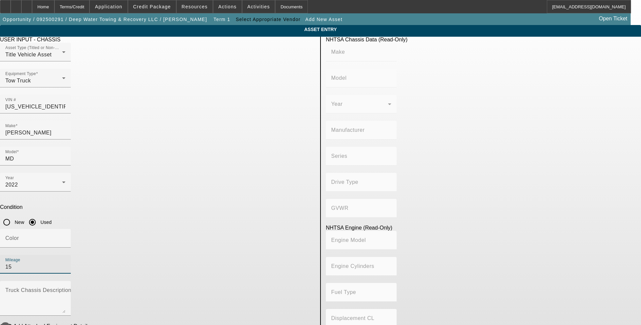
type input "155"
type input "MACK"
type input "MD"
type input "MACK TRUCKS INC."
type input "4x2"
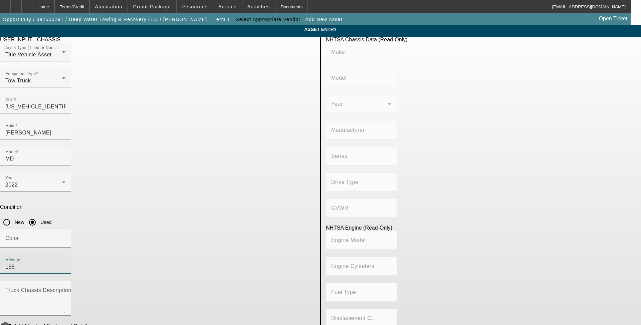
type input "Class 6: 19,501 - 26,000 lb (8,845 - 11,794 kg)"
type input "ISB"
type input "6"
type input "Diesel"
type input "408.85908543470"
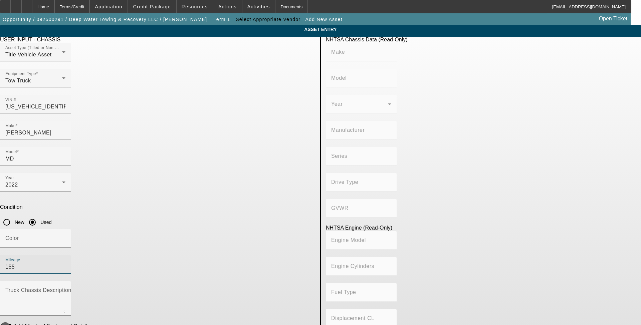
type input "6.7"
type input "155638"
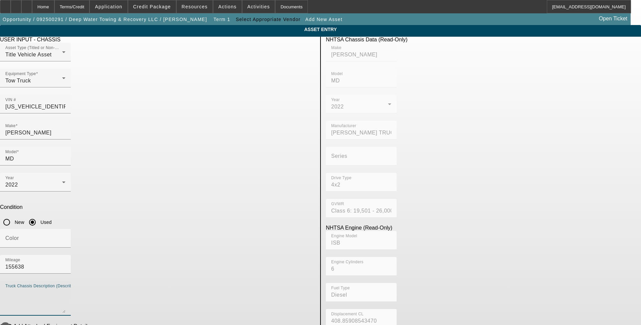
click at [65, 289] on textarea "Truck Chassis Description (Describe the truck chassis only)" at bounding box center [35, 301] width 60 height 24
type textarea "With:"
drag, startPoint x: 134, startPoint y: 237, endPoint x: 193, endPoint y: 239, distance: 59.2
click at [8, 324] on icon "button" at bounding box center [5, 327] width 6 height 6
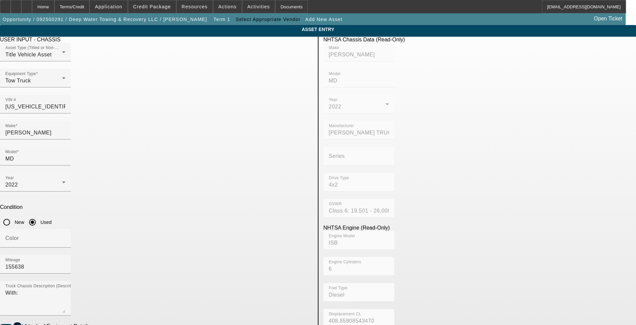
scroll to position [33, 0]
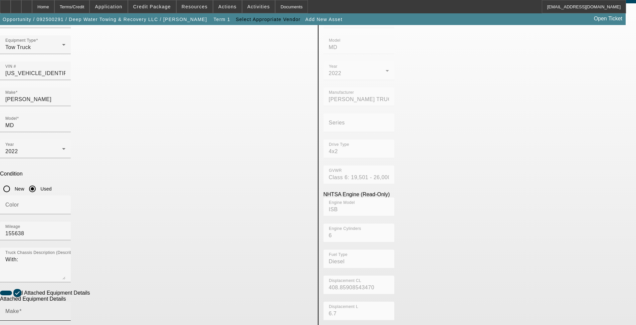
click at [65, 310] on input "Make" at bounding box center [35, 314] width 60 height 8
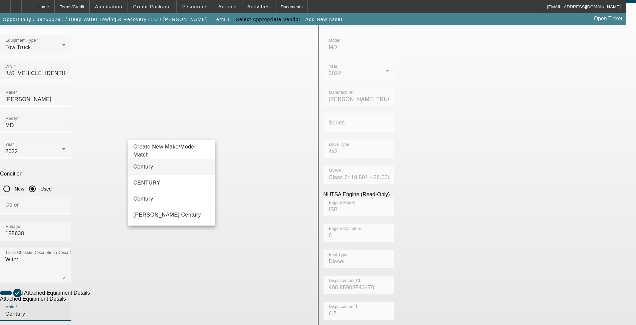
type input "Century"
click at [158, 170] on mat-option "Century" at bounding box center [172, 167] width 88 height 16
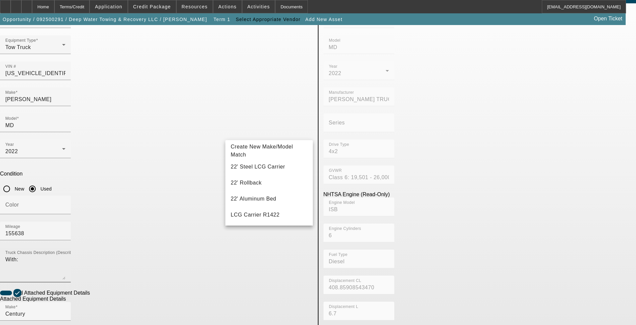
click at [252, 184] on span "22' Rollback" at bounding box center [246, 183] width 31 height 6
type input "22' Rollback"
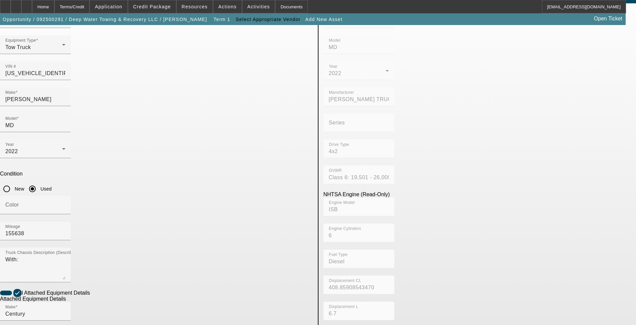
radio input "true"
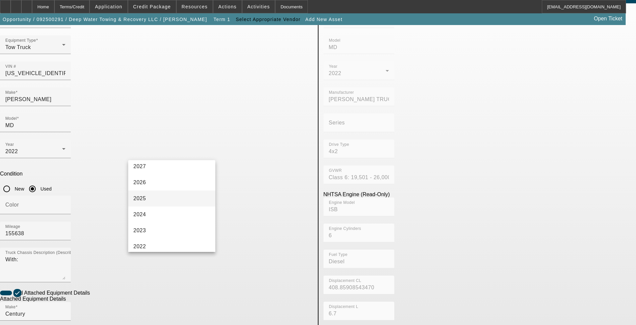
scroll to position [67, 0]
click at [158, 196] on mat-option "2022" at bounding box center [172, 200] width 88 height 16
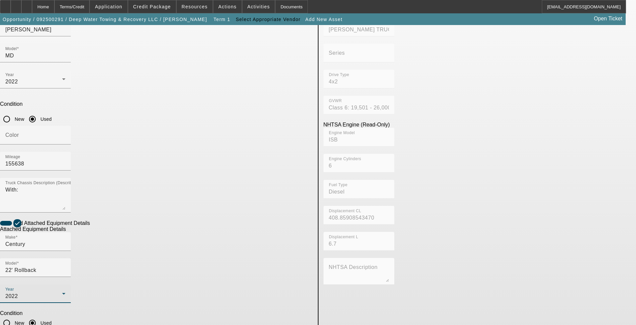
scroll to position [105, 0]
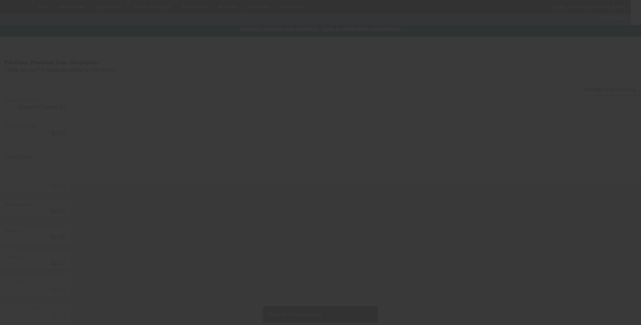
type input "$75,000.00"
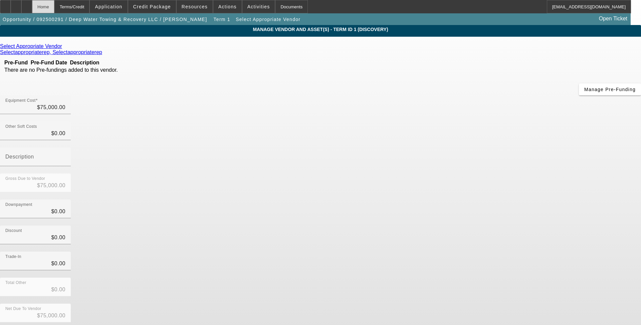
click at [54, 7] on div "Home" at bounding box center [43, 6] width 22 height 13
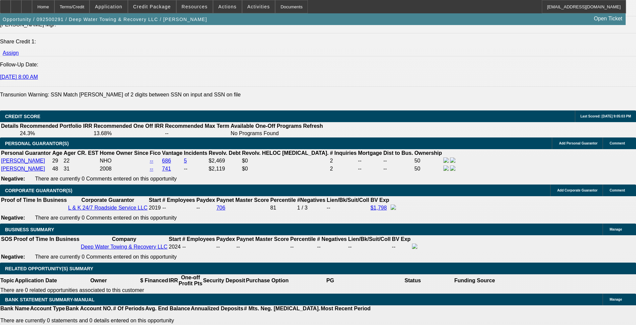
select select "0"
select select "2"
select select "0.1"
select select "4"
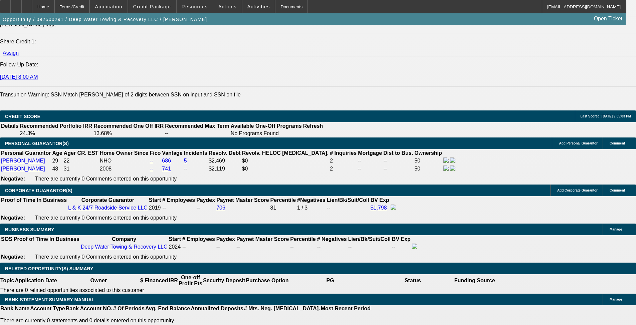
select select "0"
select select "2"
select select "0.1"
select select "4"
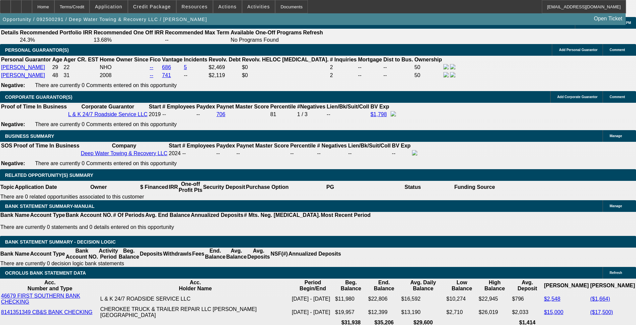
scroll to position [965, 0]
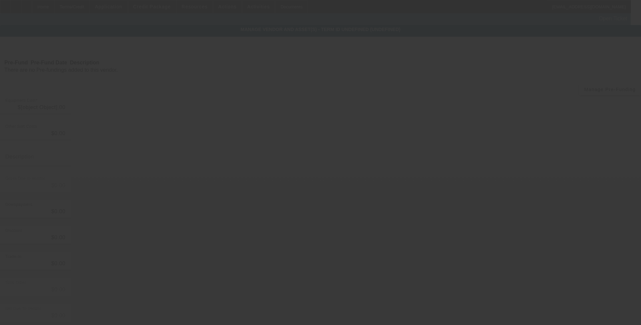
type input "$75,000.00"
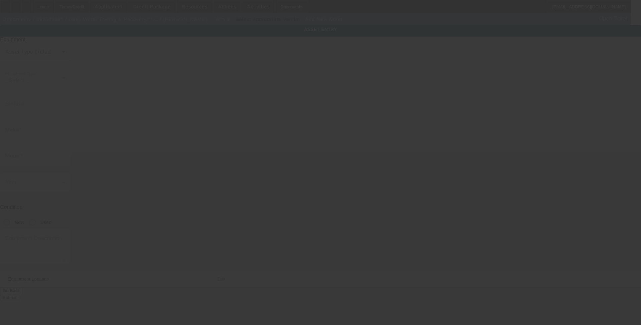
type input "2285 Margerum Rd"
type input "Cherokee"
type input "35616"
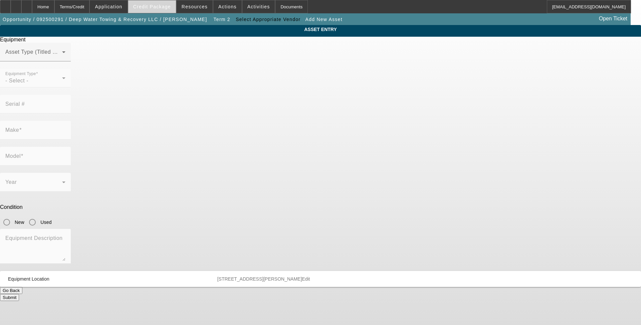
click at [162, 11] on span at bounding box center [152, 7] width 48 height 16
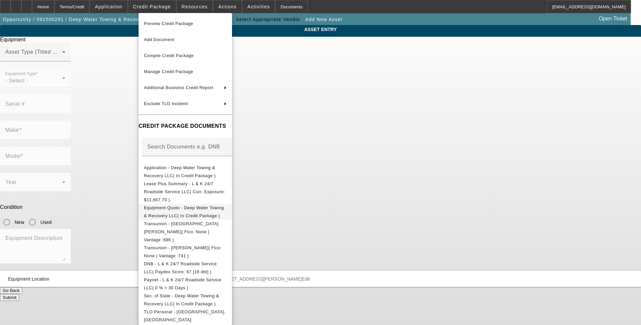
click at [204, 210] on button "Equipment Quote - Deep Water Towing & Recovery LLC( In Credit Package )" at bounding box center [186, 212] width 94 height 16
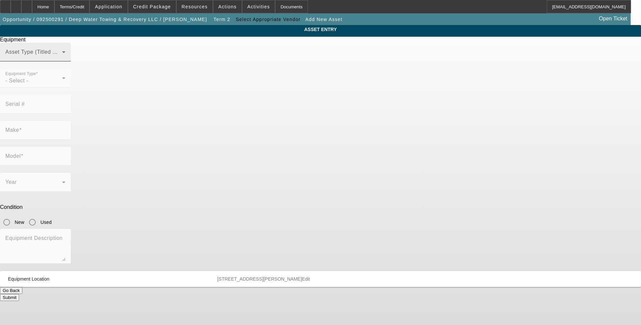
click at [87, 55] on mat-label "Asset Type (Titled or Non-Titled)" at bounding box center [46, 52] width 82 height 6
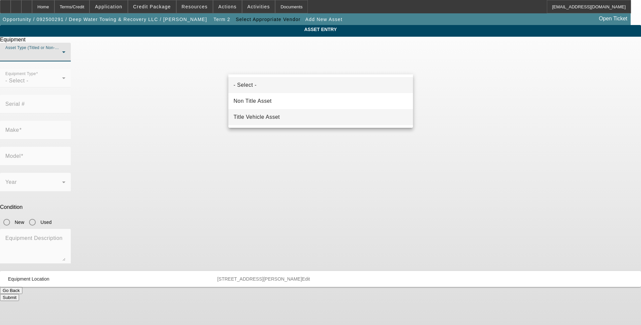
click at [258, 122] on mat-option "Title Vehicle Asset" at bounding box center [321, 117] width 185 height 16
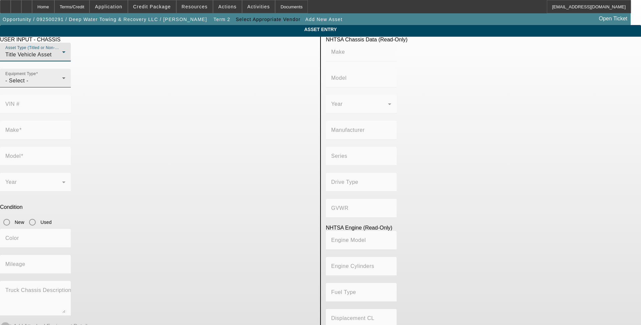
click at [62, 85] on div "- Select -" at bounding box center [33, 81] width 57 height 8
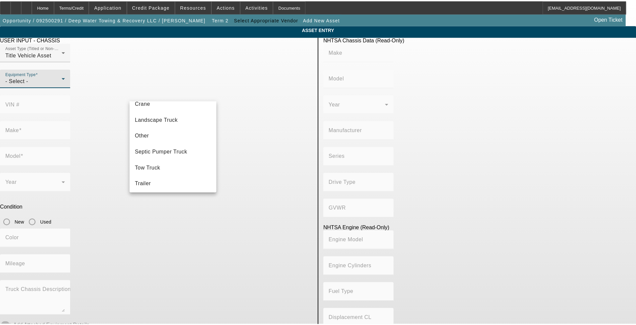
scroll to position [74, 0]
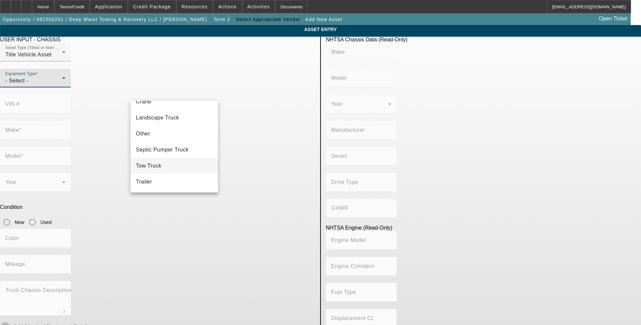
click at [170, 167] on mat-option "Tow Truck" at bounding box center [175, 166] width 88 height 16
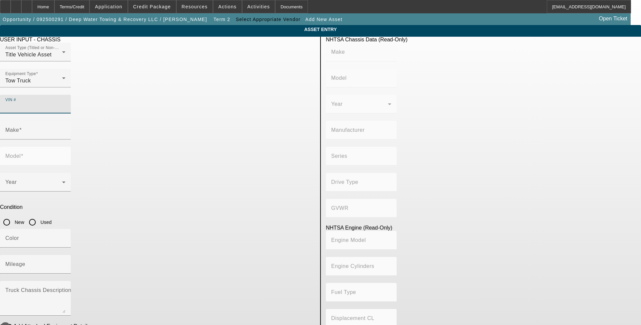
click at [65, 103] on input "VIN #" at bounding box center [35, 107] width 60 height 8
type input "1m2mdbaa1ns005031"
type input "MACK"
type input "MD"
type input "MACK TRUCKS INC."
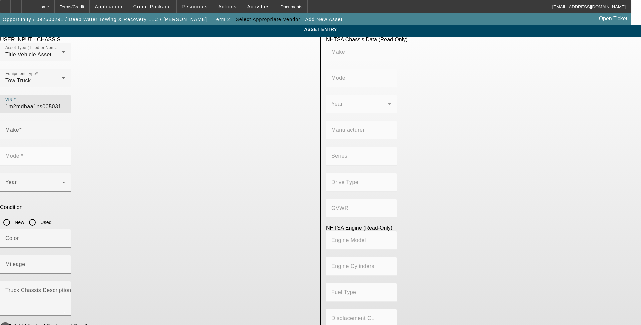
type input "4x2"
type input "Class 6: 19,501 - 26,000 lb (8,845 - 11,794 kg)"
type input "ISB"
type input "6"
type input "Diesel"
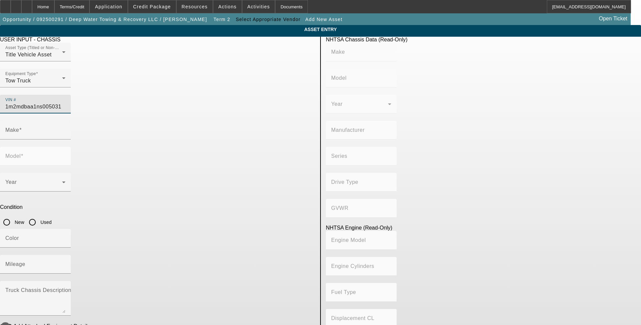
type input "408.85908543470"
type input "6.7"
type input "MACK"
type input "MD"
type input "1M2MDBAA1NS005031"
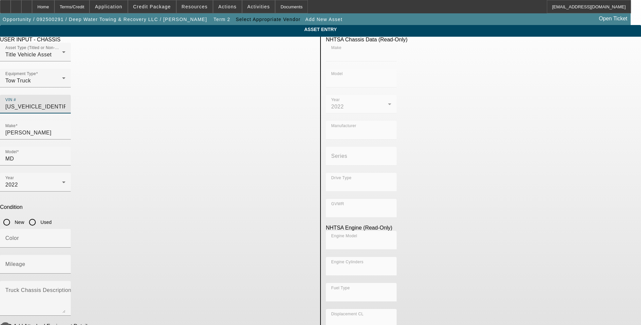
click at [39, 216] on input "Used" at bounding box center [32, 222] width 13 height 13
radio input "true"
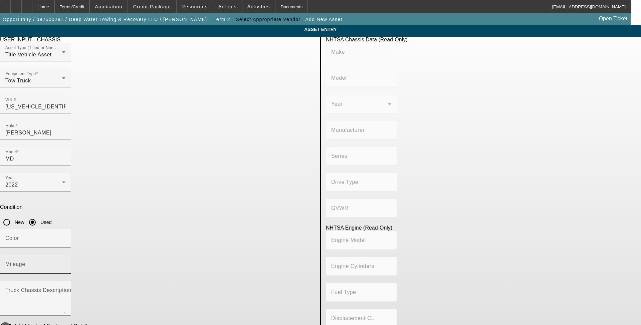
click at [65, 263] on input "Mileage" at bounding box center [35, 267] width 60 height 8
type input "MACK"
type input "MD"
type input "MACK TRUCKS INC."
type input "4x2"
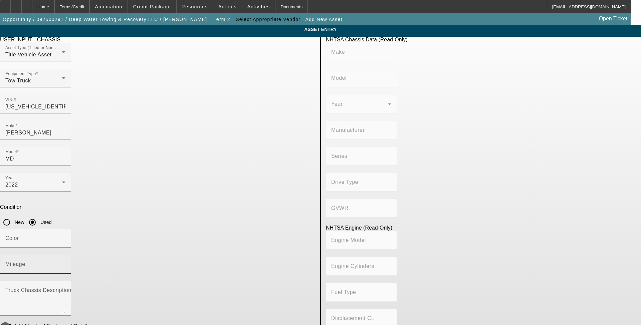
type input "Class 6: 19,501 - 26,000 lb (8,845 - 11,794 kg)"
type input "ISB"
type input "6"
type input "Diesel"
type input "408.85908543470"
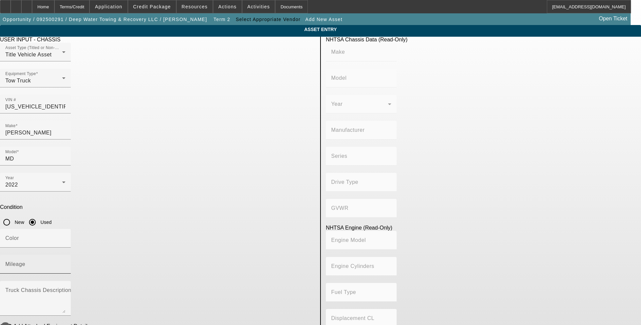
type input "6.7"
type input "80000"
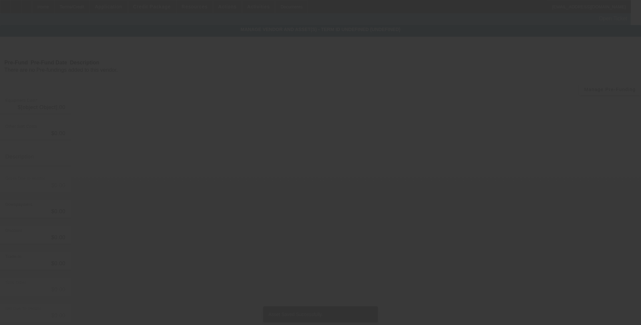
type input "$75,000.00"
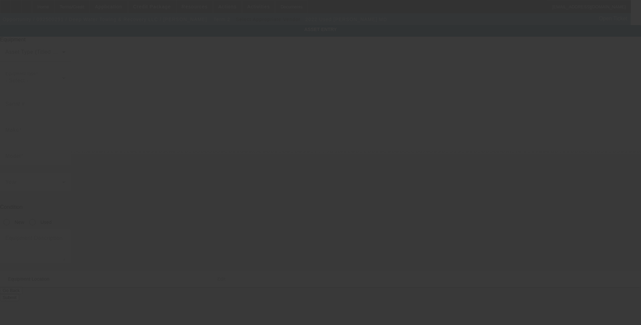
type input "1M2MDBAA1NS005031"
type input "MACK"
type input "MD"
radio input "true"
type input "2285 Margerum Rd"
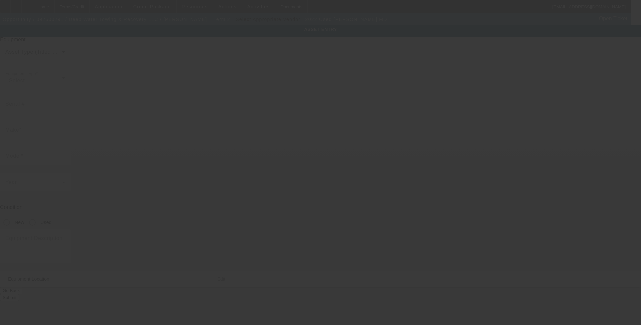
type input "Cherokee"
type input "35616"
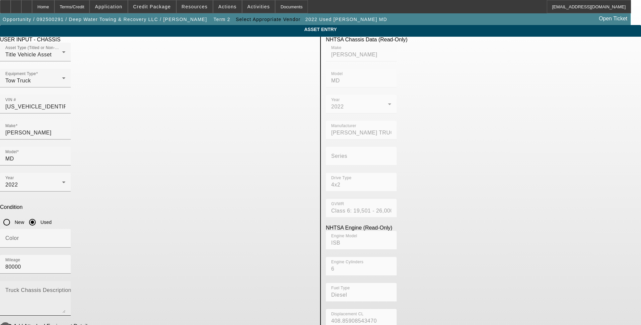
click at [65, 289] on textarea "Truck Chassis Description (Describe the truck chassis only)" at bounding box center [35, 301] width 60 height 24
type textarea "With"
click at [65, 255] on div "Mileage 80000" at bounding box center [35, 264] width 60 height 19
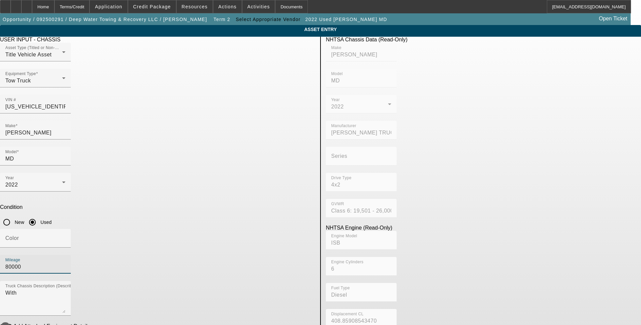
click at [65, 263] on input "80000" at bounding box center [35, 267] width 60 height 8
click at [65, 263] on input "137" at bounding box center [35, 267] width 60 height 8
type input "137955"
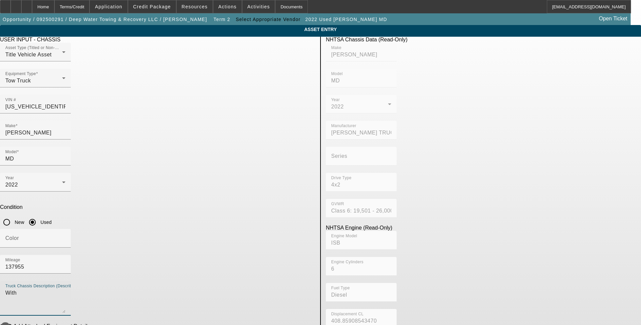
click at [65, 289] on textarea "With" at bounding box center [35, 301] width 60 height 24
type textarea "With:"
click at [9, 323] on span "button" at bounding box center [5, 327] width 8 height 8
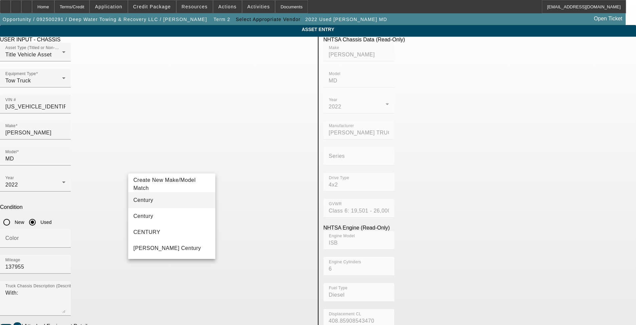
click at [160, 202] on mat-option "Century" at bounding box center [172, 200] width 88 height 16
type input "Century"
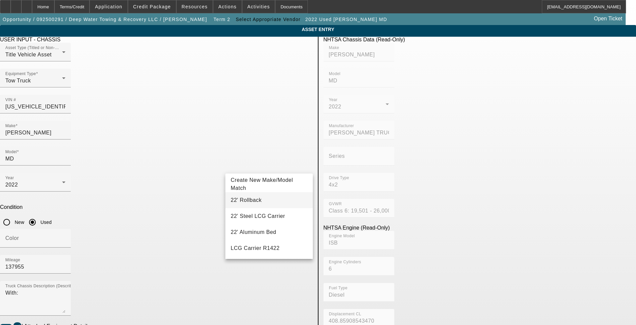
click at [260, 199] on mat-option "22' Rollback" at bounding box center [270, 200] width 88 height 16
type input "22' Rollback"
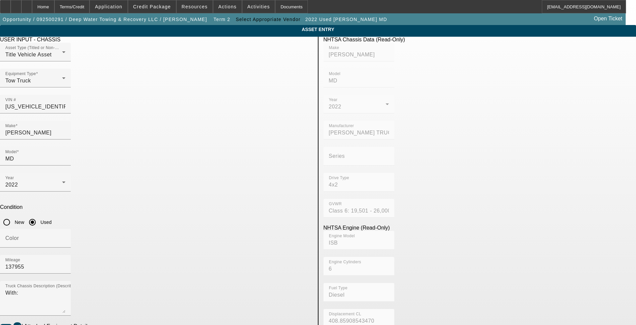
radio input "true"
drag, startPoint x: 150, startPoint y: 295, endPoint x: 153, endPoint y: 294, distance: 3.5
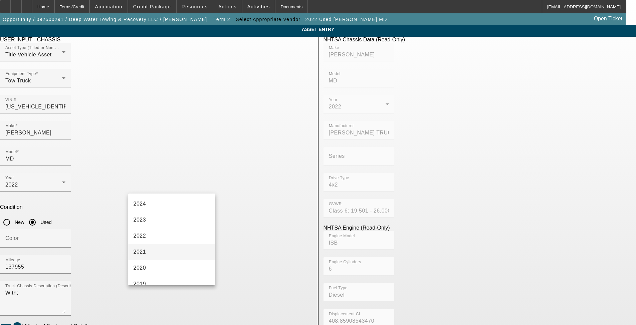
scroll to position [67, 0]
click at [159, 235] on mat-option "2022" at bounding box center [172, 234] width 88 height 16
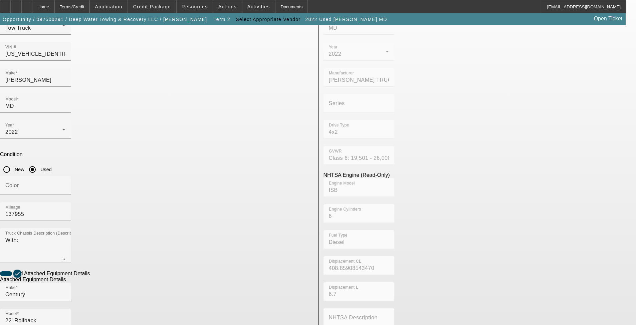
scroll to position [105, 0]
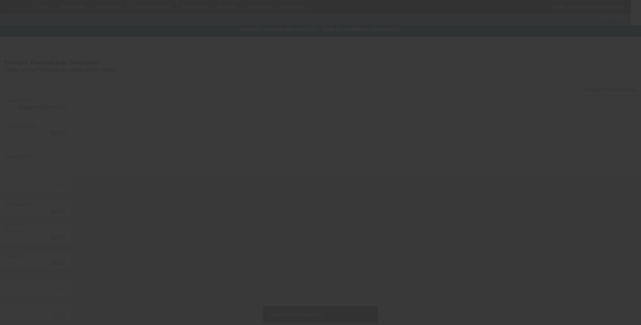
type input "$75,000.00"
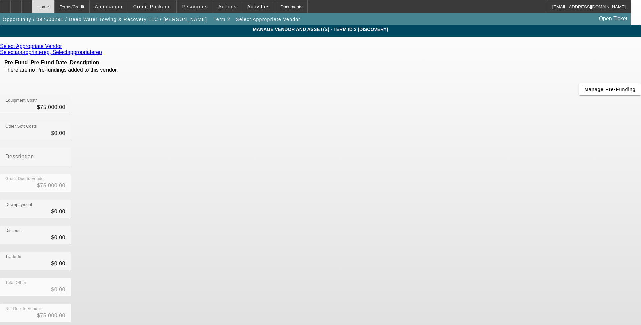
click at [54, 7] on div "Home" at bounding box center [43, 6] width 22 height 13
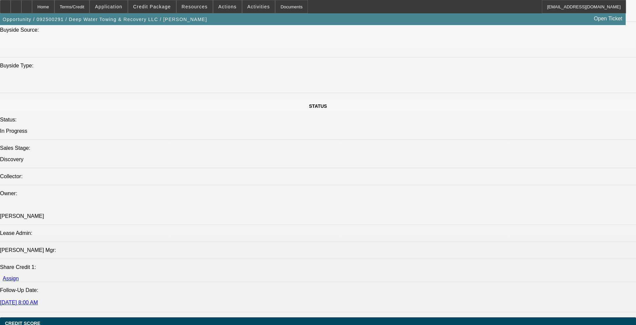
select select "0"
select select "2"
select select "0.1"
select select "4"
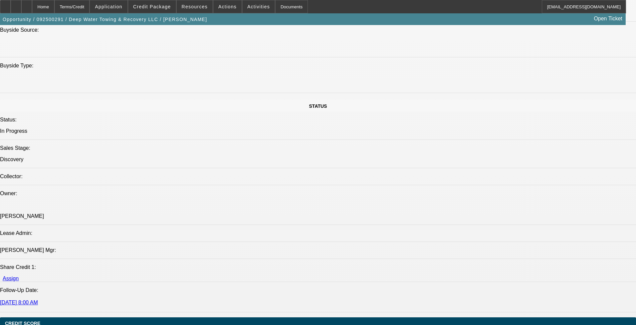
select select "0"
select select "2"
select select "0.1"
select select "4"
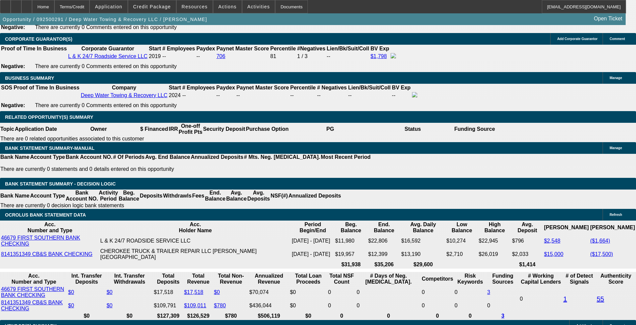
scroll to position [946, 0]
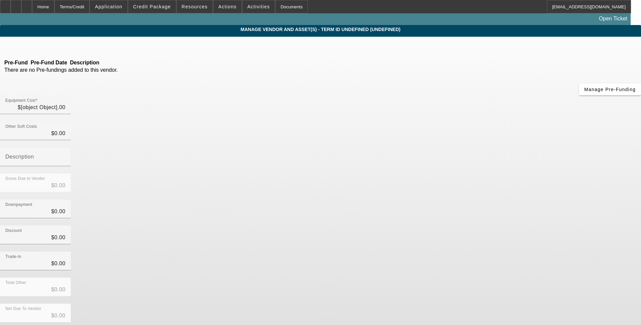
type input "$75,000.00"
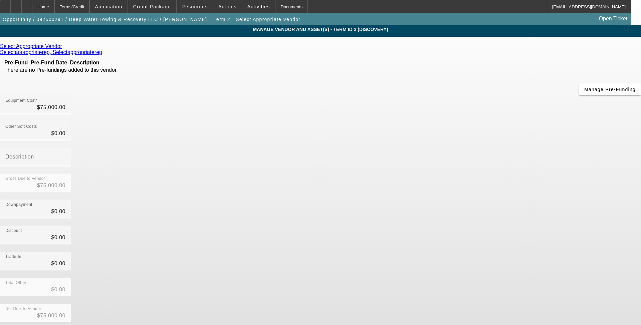
click at [64, 47] on icon at bounding box center [64, 46] width 0 height 6
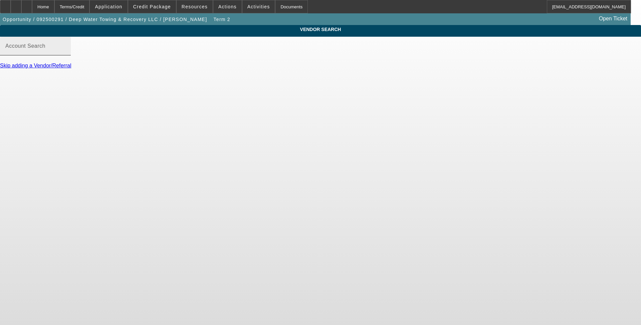
click at [65, 53] on input "Account Search" at bounding box center [35, 49] width 60 height 8
click at [65, 53] on input "third" at bounding box center [35, 49] width 60 height 8
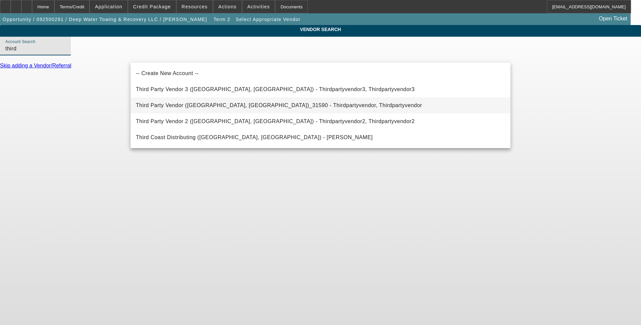
click at [206, 109] on span "Third Party Vendor (Northbrook, IL)_31590 - Thirdpartyvendor, Thirdpartyvendor" at bounding box center [279, 106] width 286 height 8
type input "Third Party Vendor (Northbrook, IL)_31590 - Thirdpartyvendor, Thirdpartyvendor"
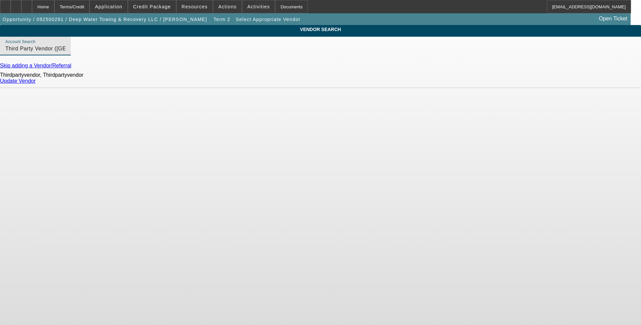
click at [36, 84] on link "Update Vendor" at bounding box center [18, 81] width 36 height 6
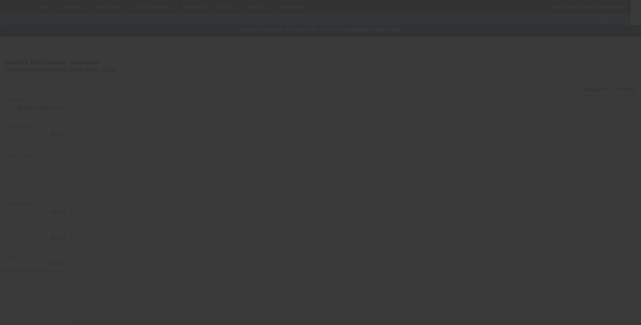
type input "$75,000.00"
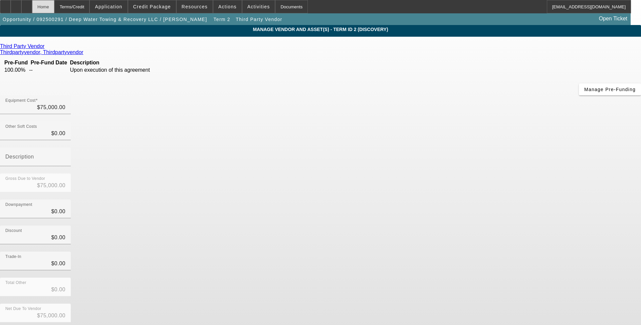
click at [54, 8] on div "Home" at bounding box center [43, 6] width 22 height 13
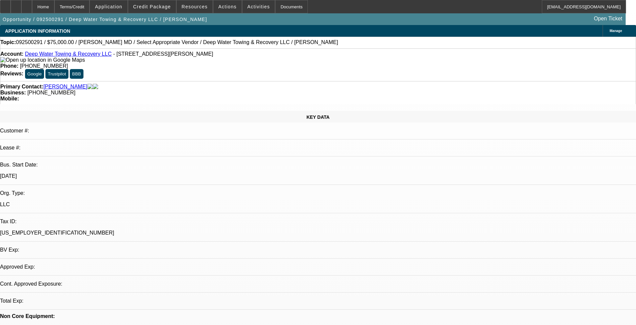
select select "0"
select select "2"
select select "0.1"
select select "4"
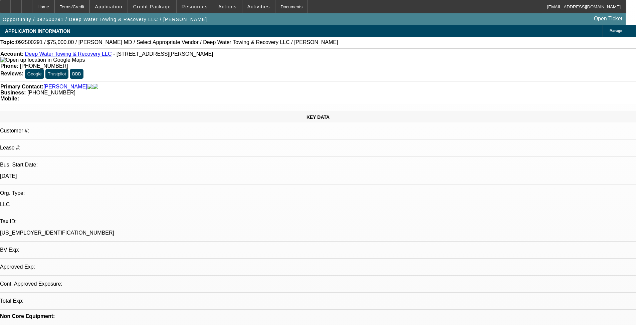
select select "0"
select select "2"
select select "0.1"
select select "4"
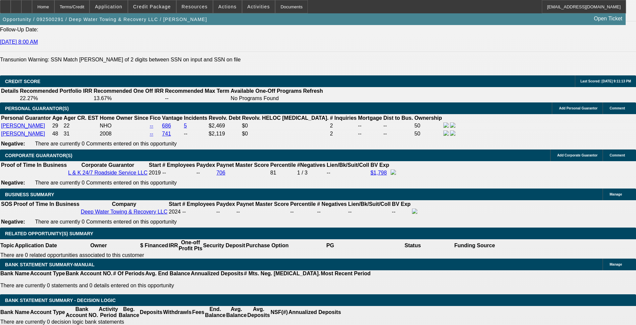
scroll to position [935, 0]
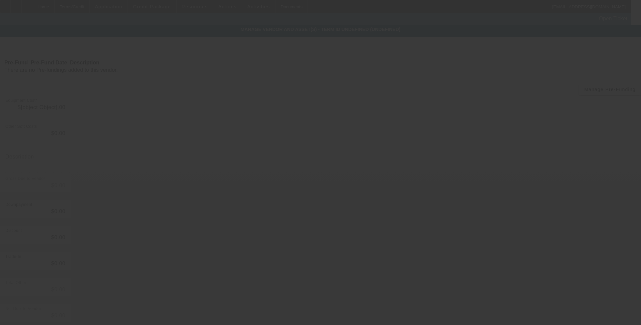
type input "$75,000.00"
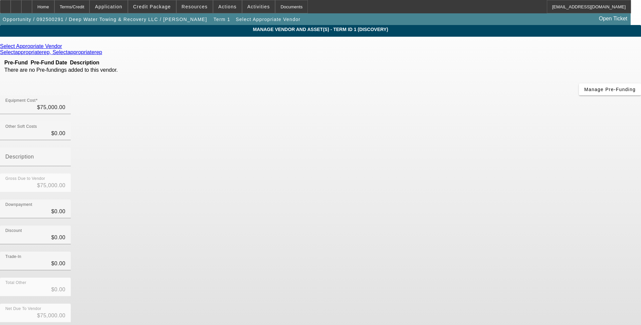
click at [64, 47] on icon at bounding box center [64, 46] width 0 height 6
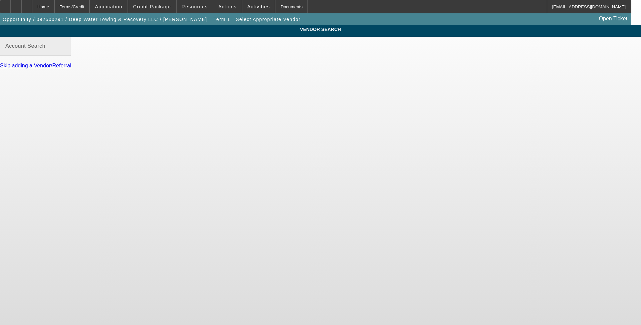
click at [65, 53] on input "Account Search" at bounding box center [35, 49] width 60 height 8
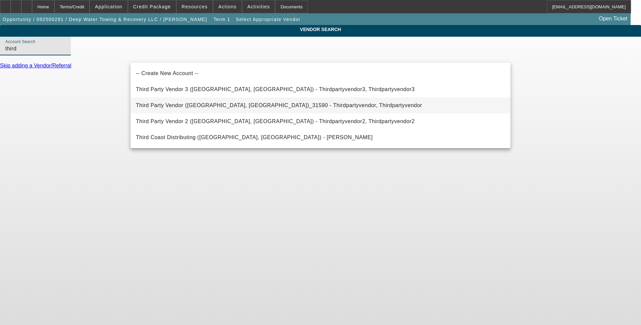
click at [178, 101] on mat-option "Third Party Vendor (Northbrook, IL)_31590 - Thirdpartyvendor, Thirdpartyvendor" at bounding box center [321, 106] width 380 height 16
type input "Third Party Vendor (Northbrook, IL)_31590 - Thirdpartyvendor, Thirdpartyvendor"
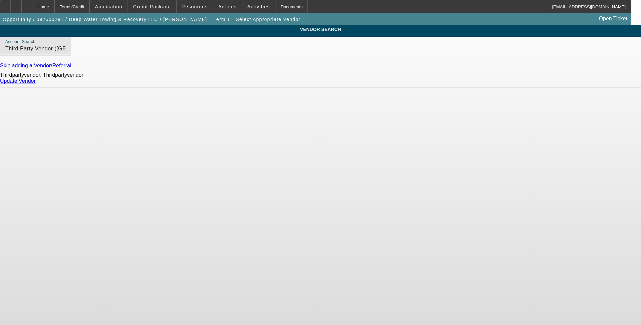
click at [499, 83] on div "Update Vendor" at bounding box center [320, 81] width 641 height 6
click at [36, 84] on link "Update Vendor" at bounding box center [18, 81] width 36 height 6
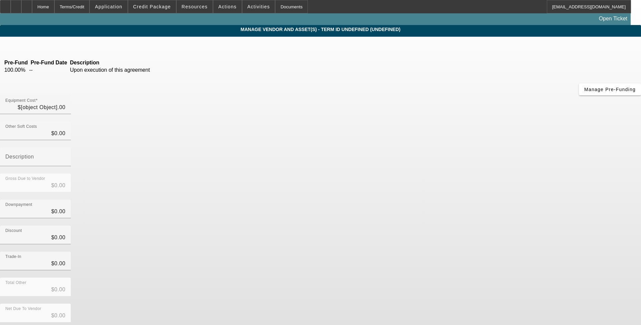
type input "$75,000.00"
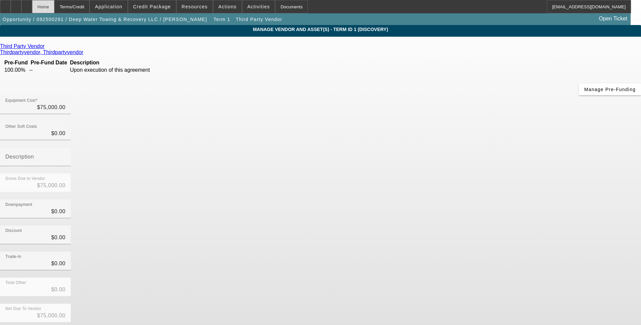
click at [54, 8] on div "Home" at bounding box center [43, 6] width 22 height 13
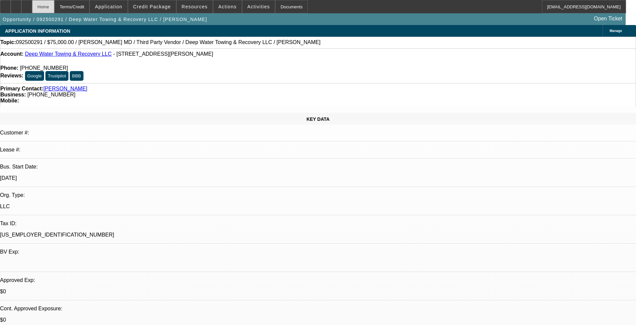
select select "0"
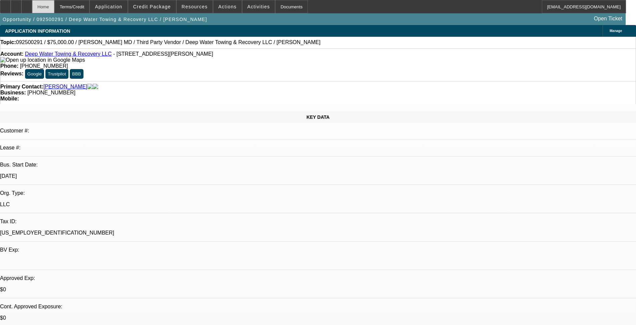
select select "2"
select select "0.1"
select select "4"
select select "0"
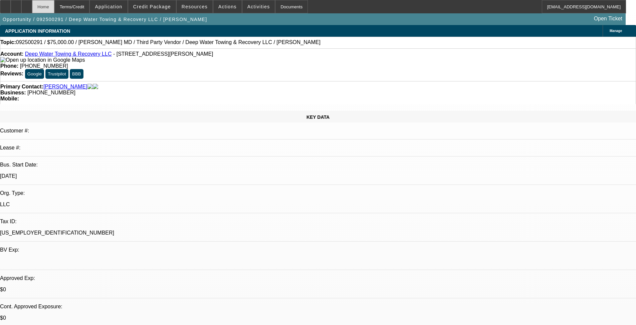
select select "2"
select select "0.1"
select select "4"
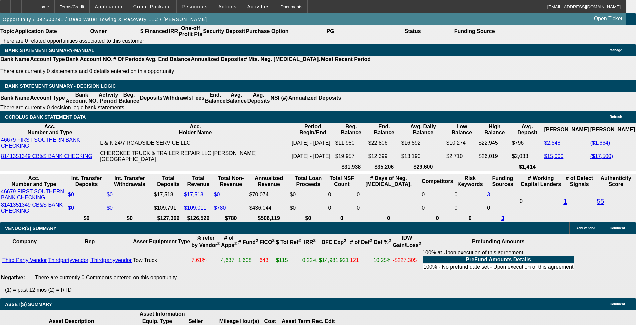
scroll to position [1002, 0]
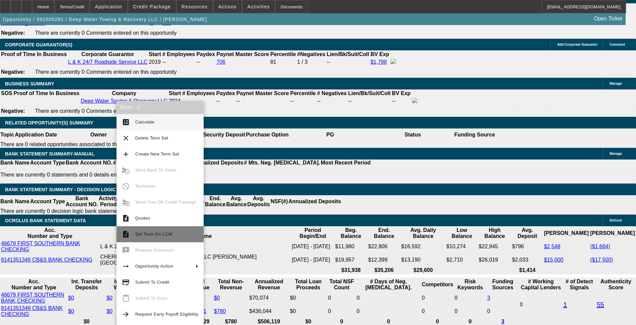
click at [163, 229] on button "description Set Term On LCW" at bounding box center [160, 235] width 87 height 16
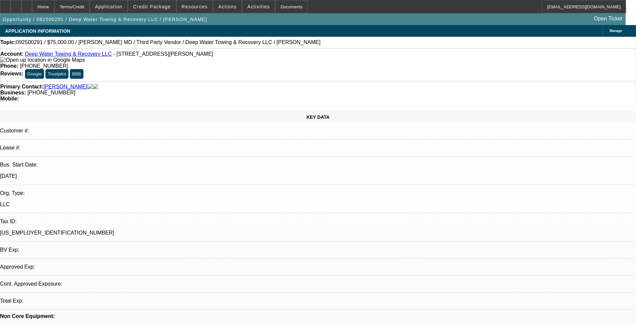
select select "0"
select select "2"
select select "0.1"
select select "4"
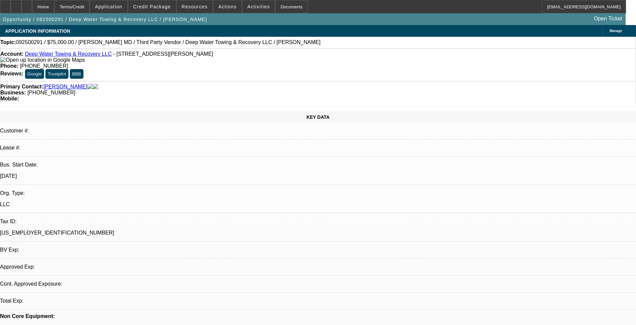
select select "0"
select select "2"
select select "0.1"
select select "4"
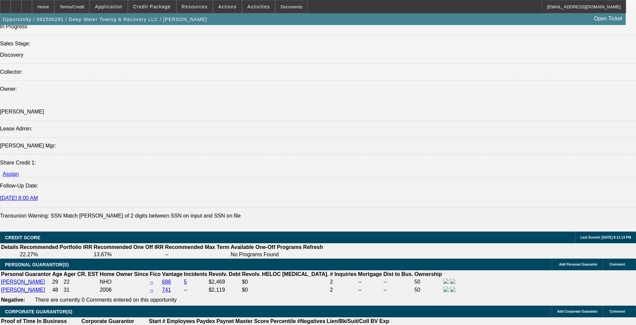
scroll to position [902, 0]
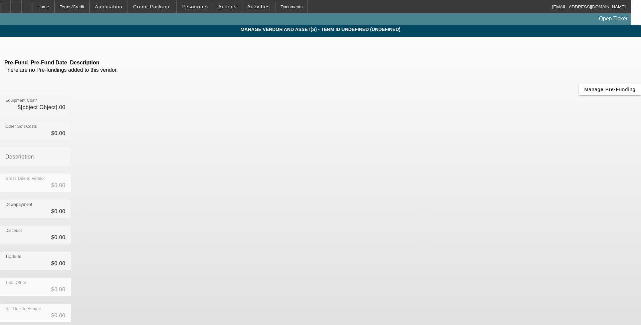
type input "$75,000.00"
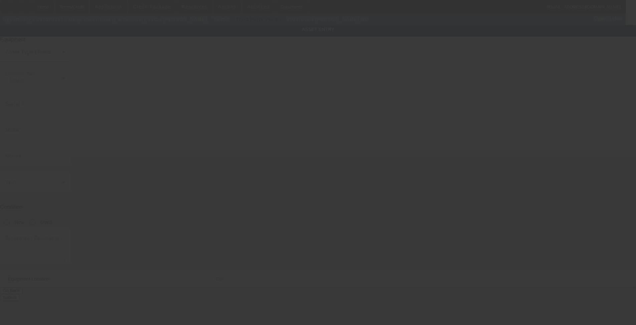
type input "1M2MDBAA1NS005031"
type input "[PERSON_NAME]"
type input "MD"
radio input "true"
type textarea "With:"
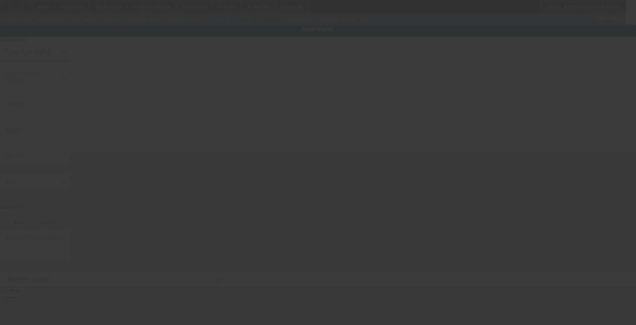
type input "2285 Margerum Rd"
type input "Cherokee"
type input "35616"
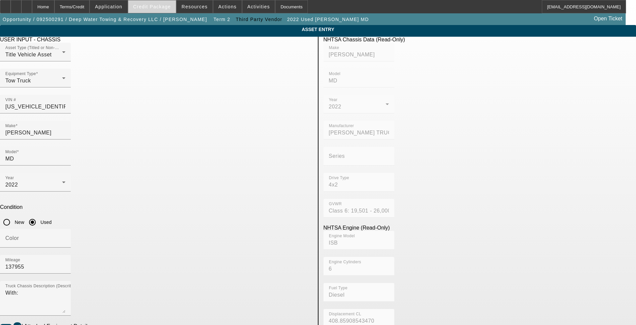
click at [159, 7] on span "Credit Package" at bounding box center [152, 6] width 38 height 5
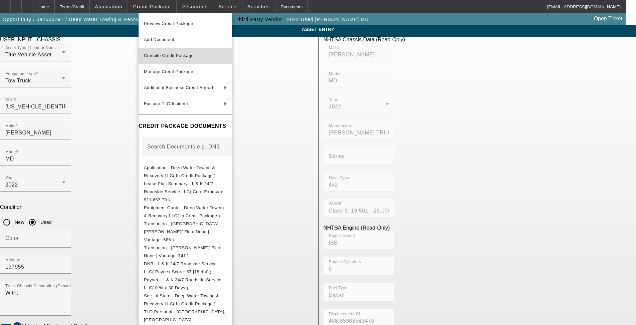
click at [191, 56] on span "Compile Credit Package" at bounding box center [169, 55] width 50 height 5
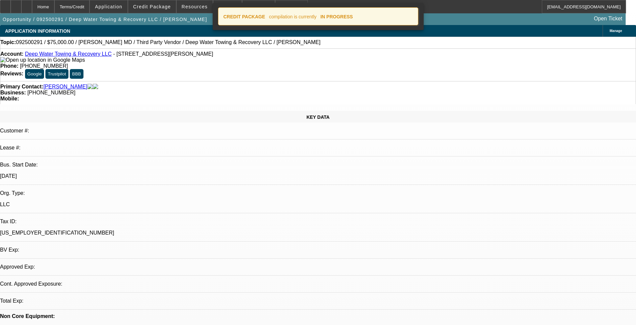
select select "0"
select select "2"
select select "0.1"
select select "4"
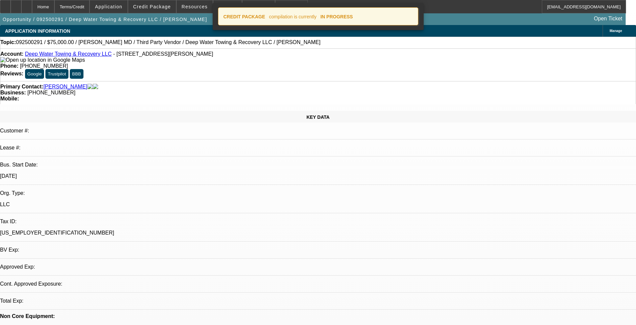
select select "0"
select select "2"
select select "0.1"
select select "4"
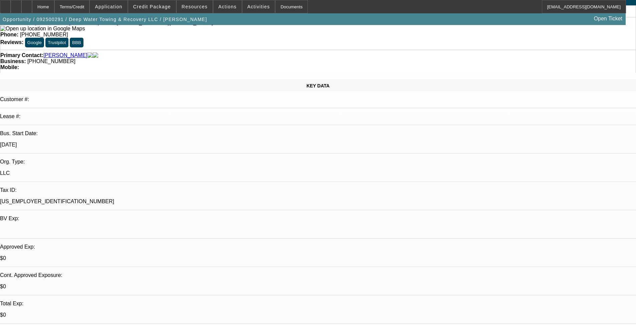
scroll to position [67, 0]
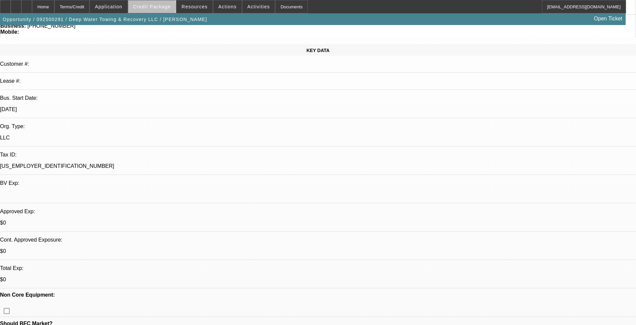
click at [162, 8] on span "Credit Package" at bounding box center [152, 6] width 38 height 5
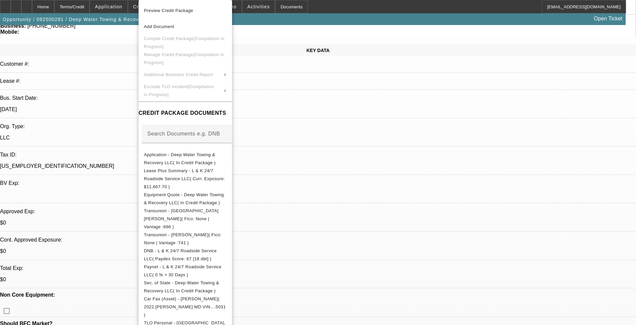
click at [37, 6] on div at bounding box center [318, 162] width 636 height 325
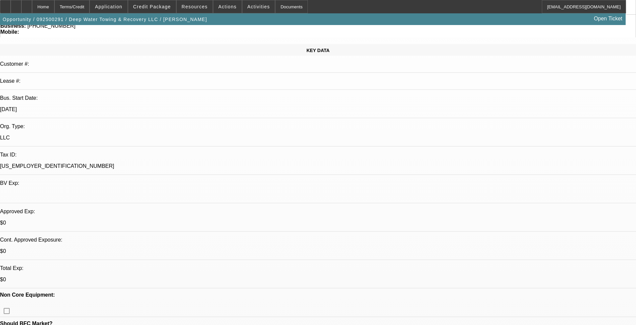
click at [38, 6] on div at bounding box center [318, 162] width 636 height 325
click at [32, 6] on div at bounding box center [26, 6] width 11 height 13
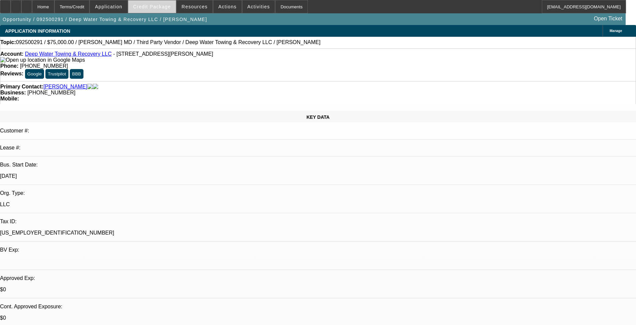
select select "0"
select select "2"
select select "0.1"
select select "4"
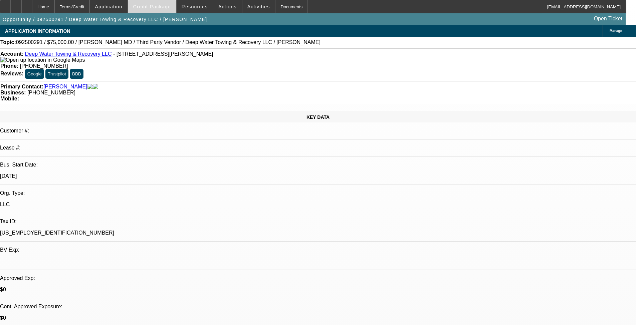
select select "0"
select select "2"
select select "0.1"
select select "4"
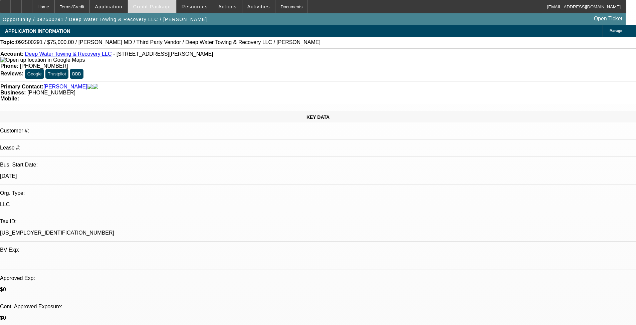
click at [162, 7] on span "Credit Package" at bounding box center [152, 6] width 38 height 5
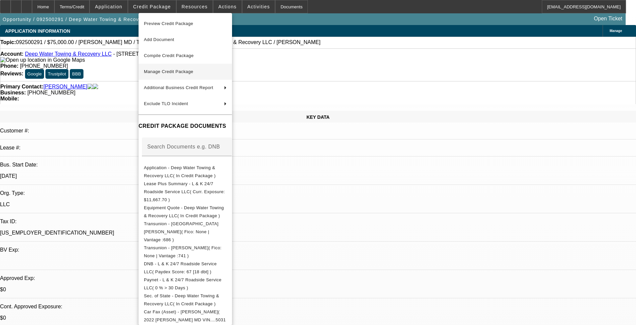
click at [189, 70] on span "Manage Credit Package" at bounding box center [168, 71] width 49 height 5
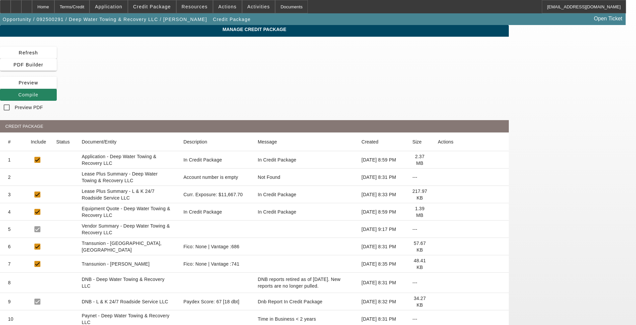
click at [438, 264] on icon at bounding box center [438, 264] width 0 height 0
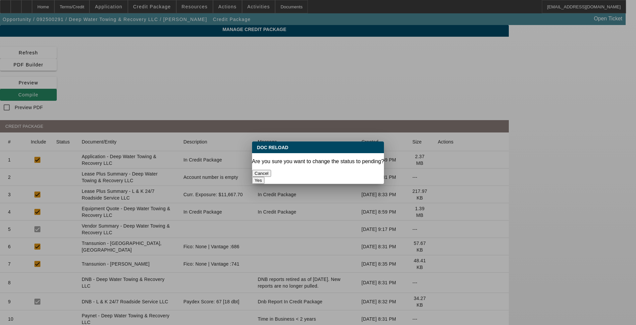
click at [265, 177] on button "Yes" at bounding box center [258, 180] width 13 height 7
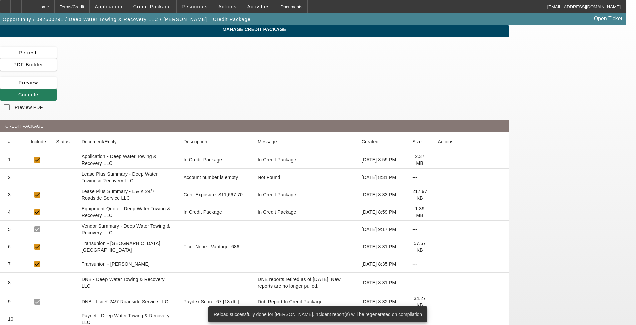
click at [38, 92] on span "Compile" at bounding box center [28, 94] width 20 height 5
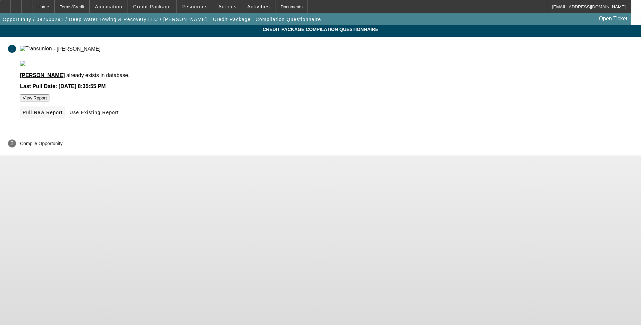
click at [65, 121] on span at bounding box center [42, 113] width 45 height 16
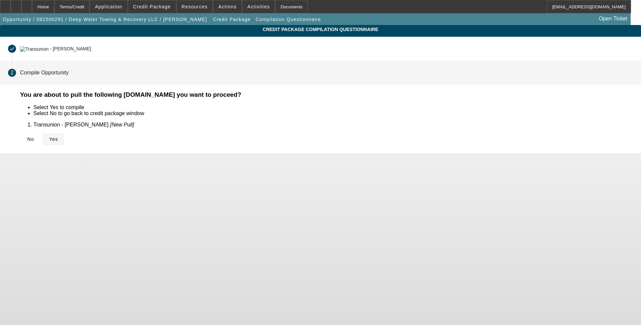
click at [64, 137] on span at bounding box center [53, 139] width 21 height 16
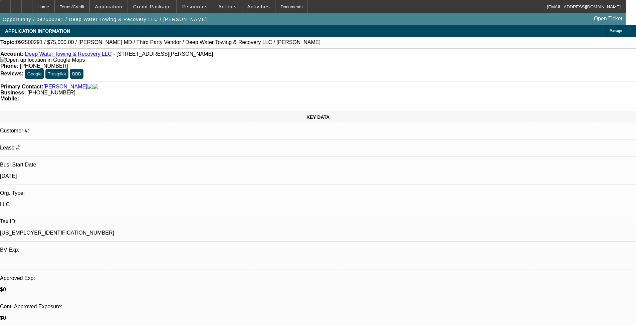
select select "0"
select select "2"
select select "0.1"
select select "4"
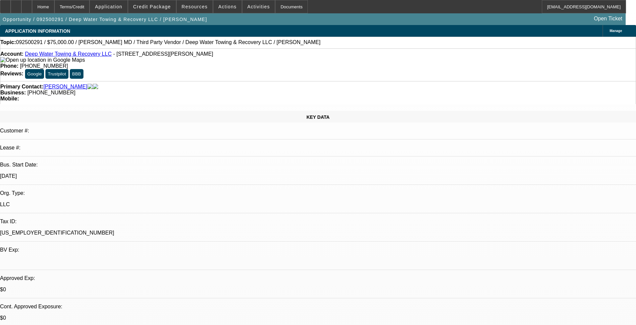
select select "0"
select select "2"
select select "0.1"
select select "4"
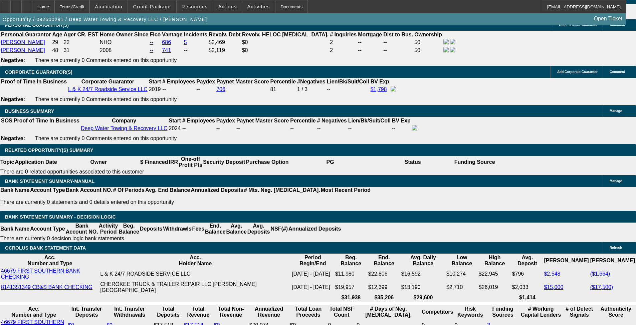
scroll to position [1012, 0]
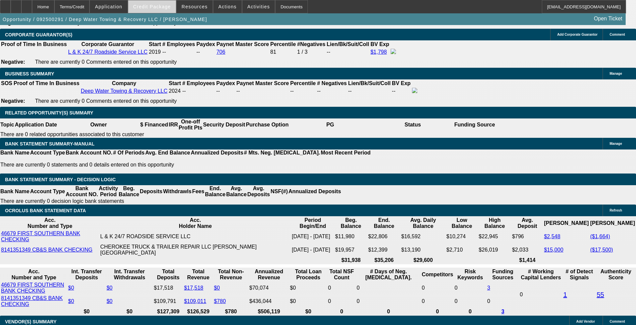
click at [160, 7] on span "Credit Package" at bounding box center [152, 6] width 38 height 5
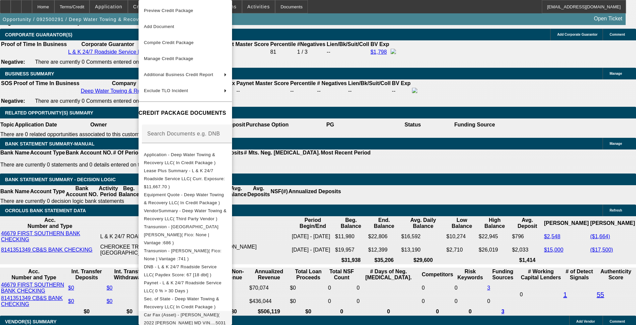
click at [215, 311] on span "Car Fax (Asset) - MACK( 2022 MACK MD VIN....5031 )" at bounding box center [185, 323] width 83 height 24
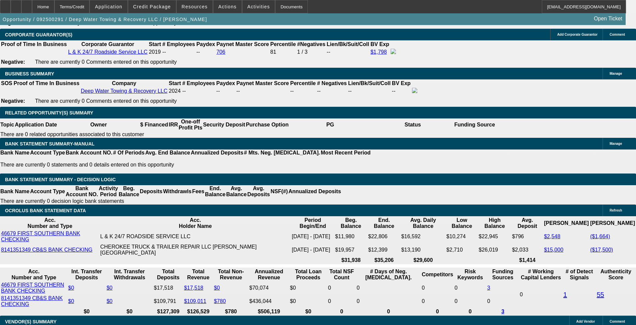
type input "52"
type input "8"
type input "$1,711.48"
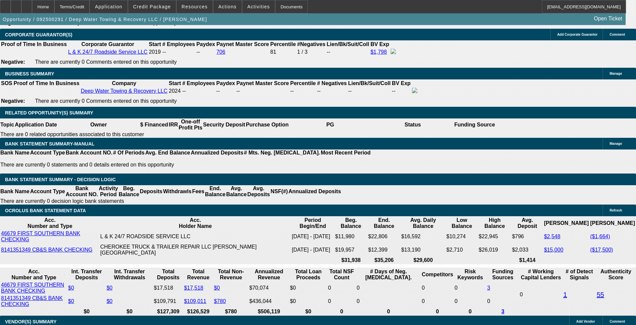
type input "$3,422.96"
type input "8"
type input "$12,000.00"
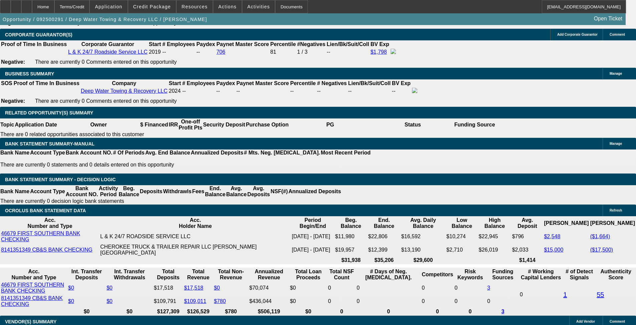
type input "$1,437.64"
type input "$2,875.28"
drag, startPoint x: 119, startPoint y: 162, endPoint x: 199, endPoint y: 164, distance: 79.9
type input "$15,000.00"
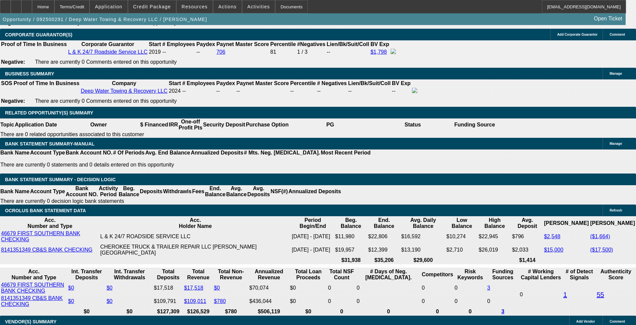
type input "$1,369.18"
type input "$2,738.36"
select select "0"
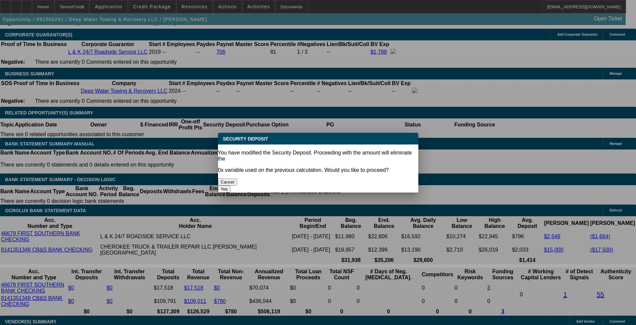
scroll to position [0, 0]
click at [231, 186] on button "Yes" at bounding box center [224, 189] width 13 height 7
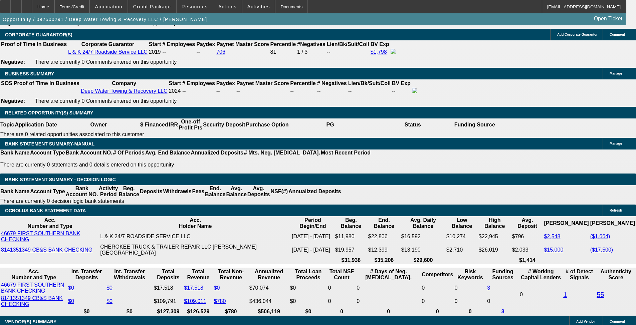
scroll to position [1012, 0]
type input "$0.00"
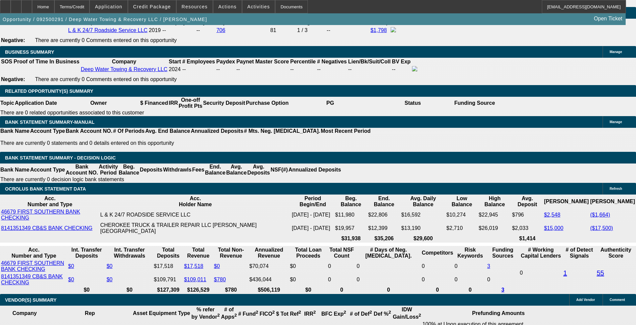
scroll to position [1046, 0]
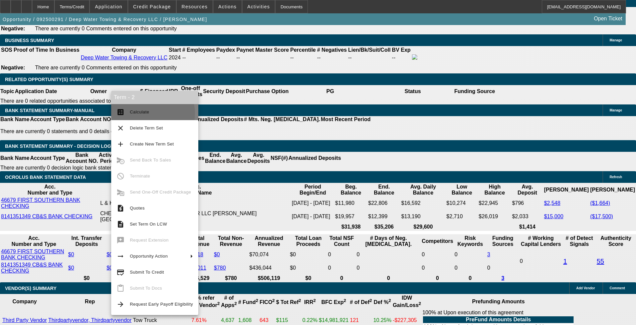
click at [147, 114] on span "Calculate" at bounding box center [139, 112] width 19 height 5
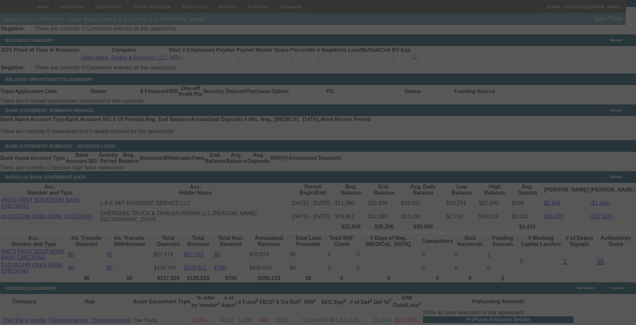
select select "0"
select select "2"
select select "0.1"
select select "4"
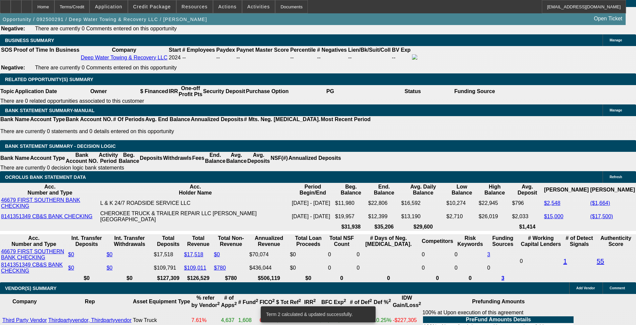
scroll to position [1012, 0]
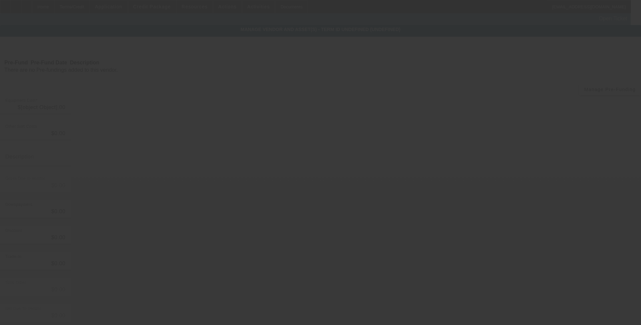
type input "$75,000.00"
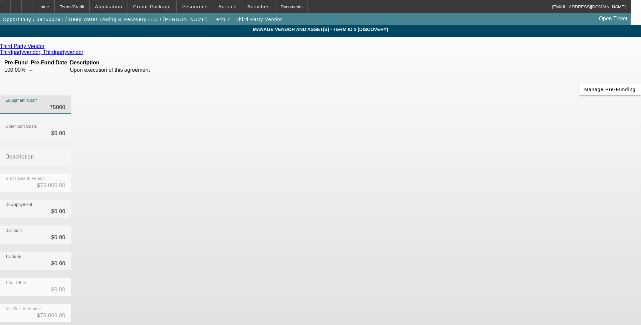
drag, startPoint x: 380, startPoint y: 54, endPoint x: 468, endPoint y: 54, distance: 87.9
click at [468, 96] on div "Equipment Cost 75000" at bounding box center [320, 109] width 641 height 26
type input "7"
type input "$7.00"
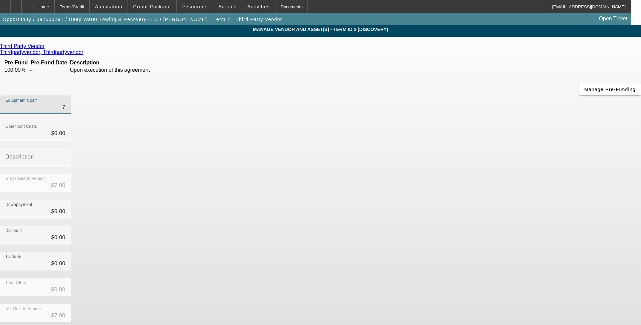
type input "70"
type input "$70.00"
type input "700"
type input "$700.00"
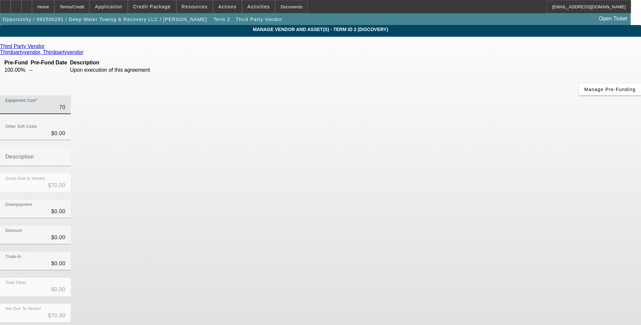
type input "$700.00"
type input "7000"
type input "$7,000.00"
type input "70000"
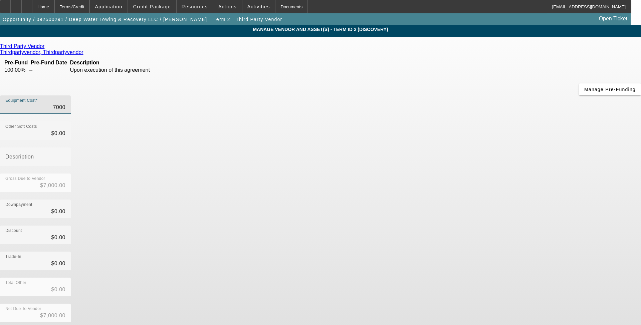
type input "$70,000.00"
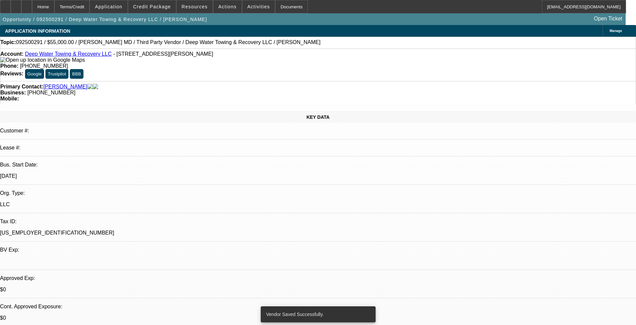
select select "0"
select select "2"
select select "0.1"
select select "4"
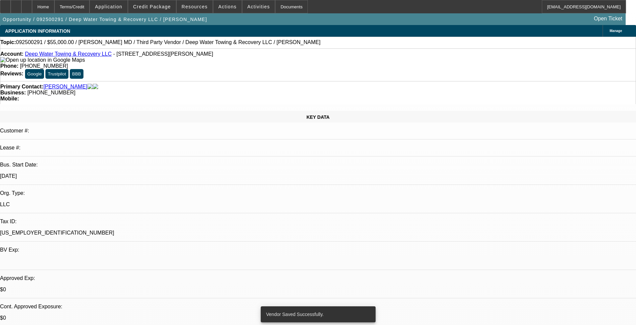
select select "0"
select select "2"
select select "0.1"
select select "4"
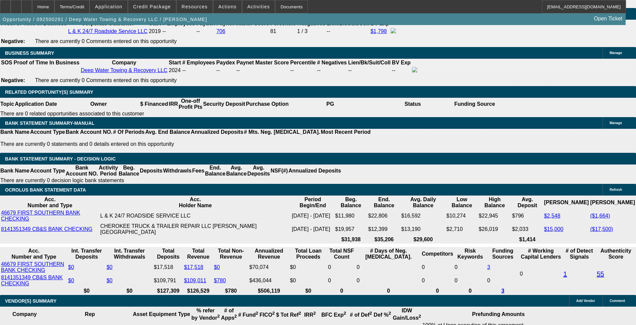
scroll to position [1002, 0]
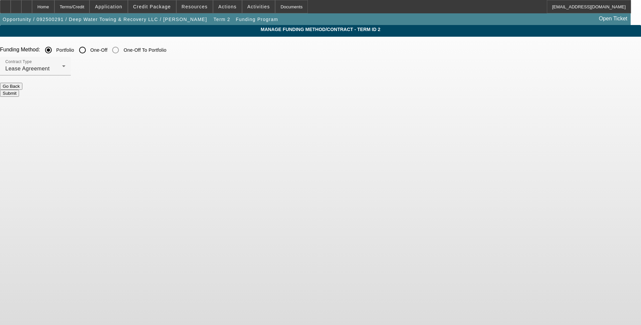
click at [89, 53] on input "One-Off" at bounding box center [82, 49] width 13 height 13
radio input "true"
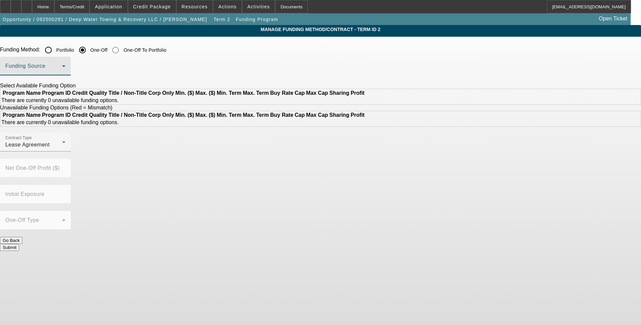
click at [62, 71] on span at bounding box center [33, 69] width 57 height 8
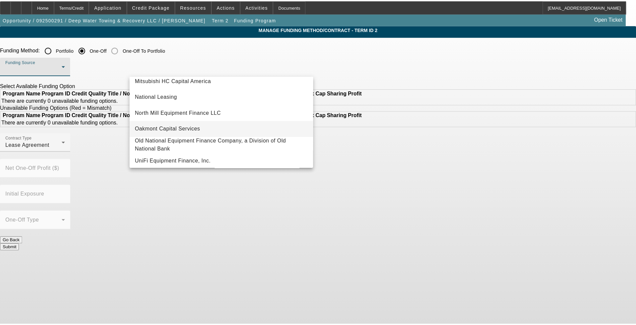
scroll to position [189, 0]
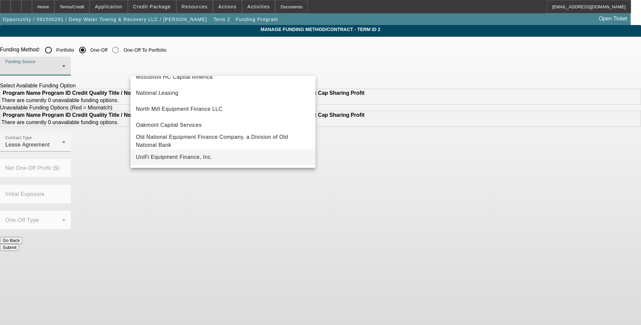
click at [193, 161] on span "UniFi Equipment Finance, Inc." at bounding box center [174, 157] width 77 height 8
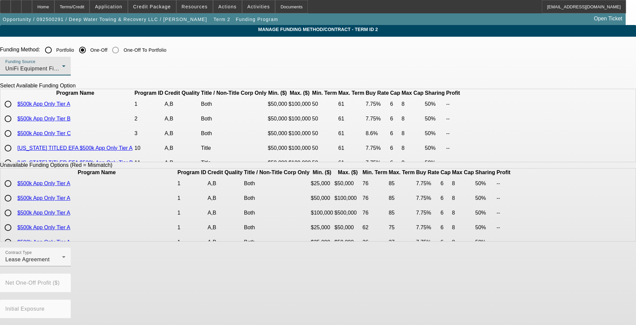
click at [62, 66] on div "UniFi Equipment Finance, Inc." at bounding box center [33, 69] width 57 height 8
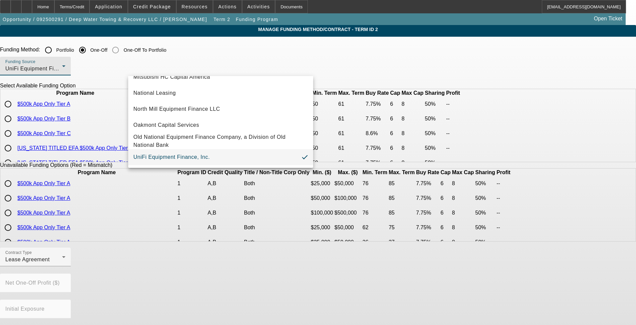
click at [82, 172] on div at bounding box center [318, 162] width 636 height 325
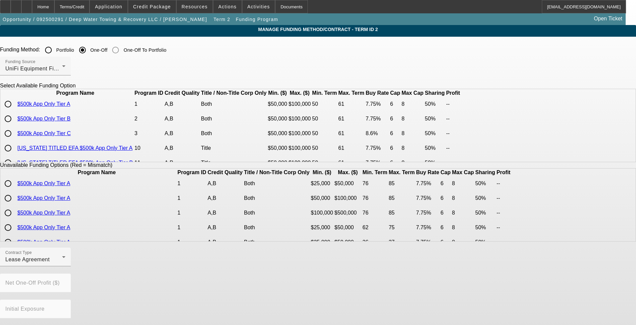
click at [15, 111] on input "radio" at bounding box center [7, 104] width 13 height 13
radio input "true"
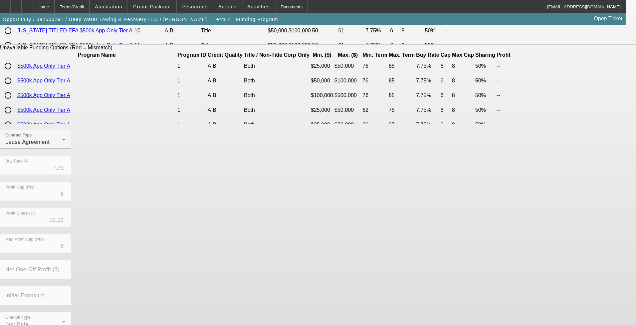
scroll to position [131, 0]
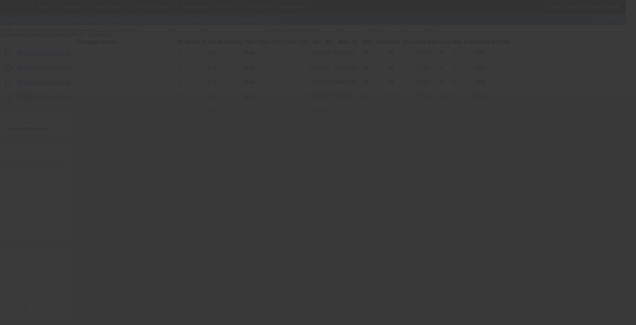
radio input "true"
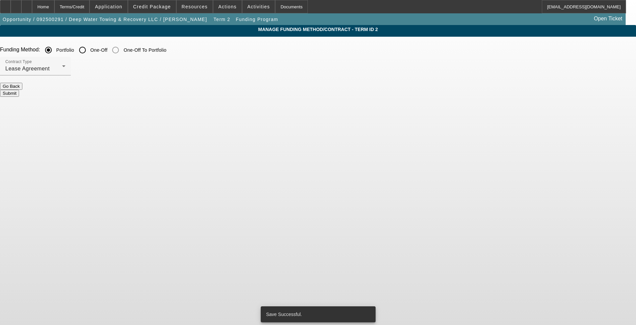
scroll to position [0, 0]
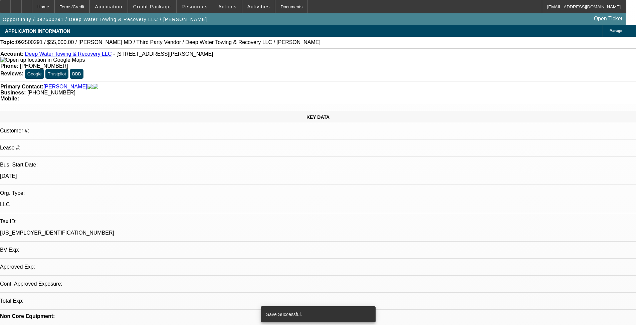
select select "0"
select select "2"
select select "0.1"
select select "4"
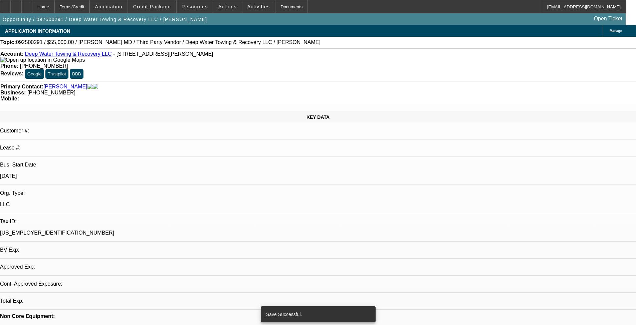
select select "0"
select select "2"
select select "0.1"
select select "4"
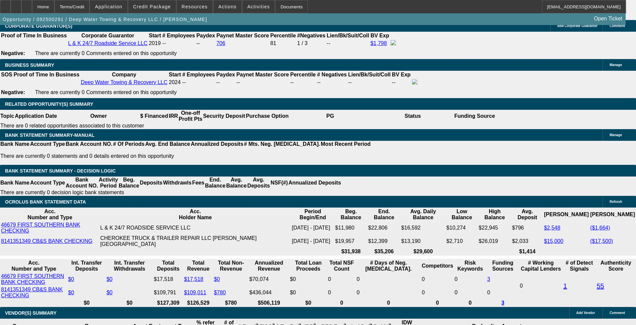
scroll to position [969, 0]
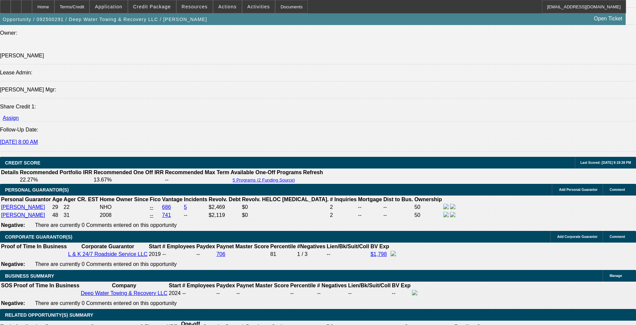
scroll to position [768, 0]
